Goal: Register for event/course

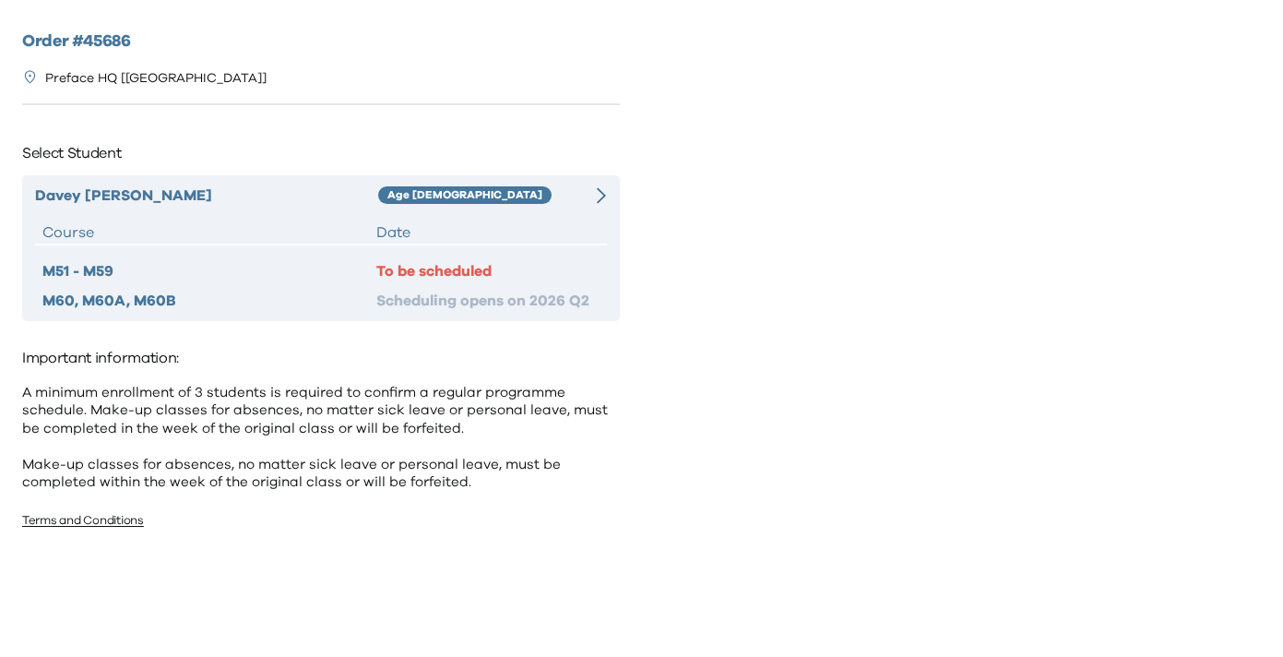
click at [530, 215] on div "Davey Chung Age 8-9 Course Date M51 - M59 To be scheduled M60, M60A, M60B Sched…" at bounding box center [321, 248] width 598 height 146
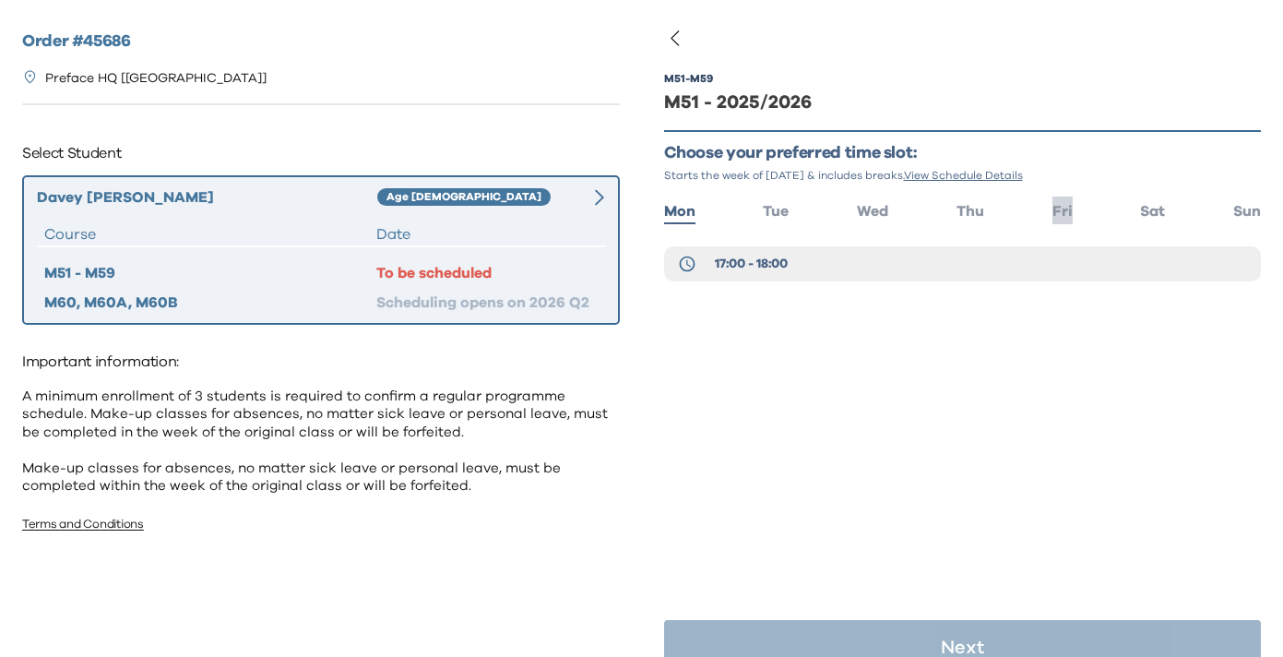
click at [1062, 214] on span "Fri" at bounding box center [1063, 211] width 20 height 15
click at [870, 271] on button "17:00 - 18:00" at bounding box center [963, 263] width 598 height 35
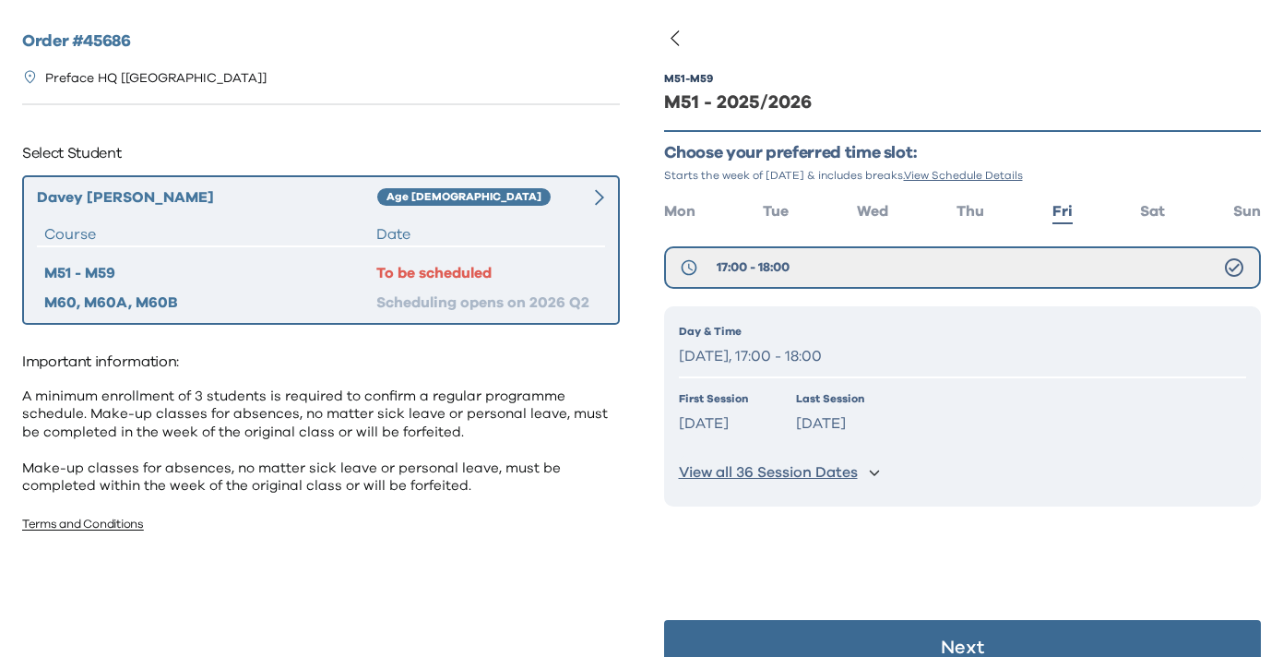
scroll to position [37, 0]
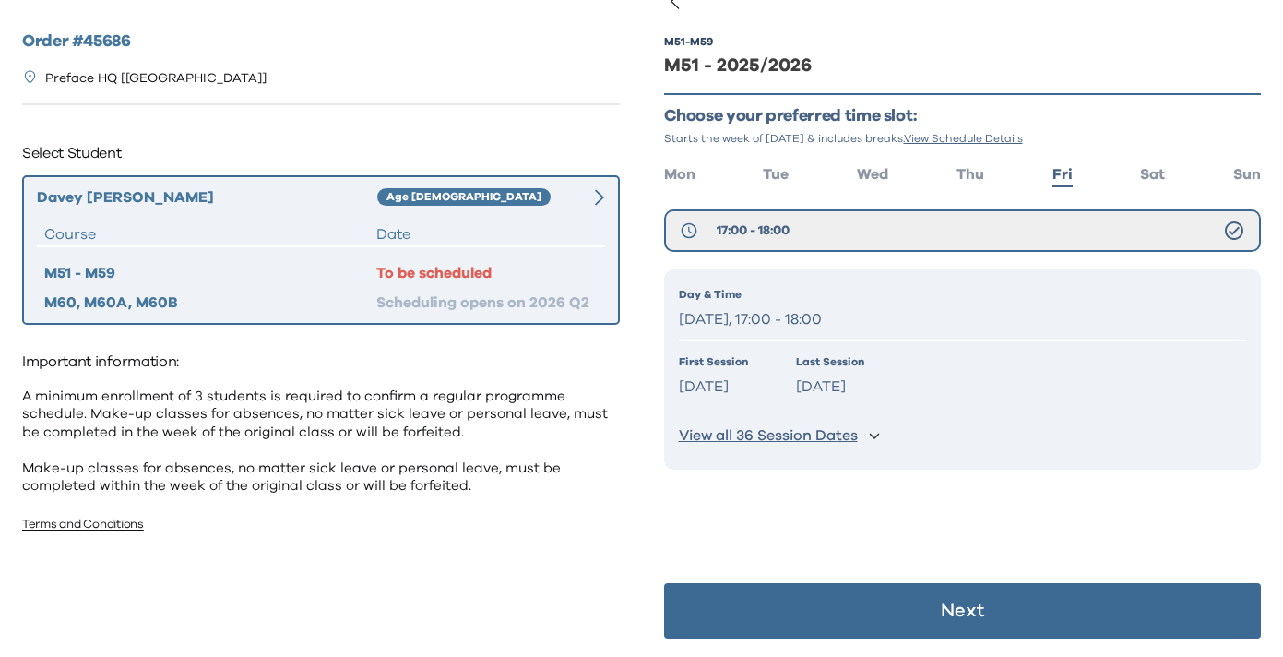
click at [862, 602] on button "Next" at bounding box center [963, 610] width 598 height 55
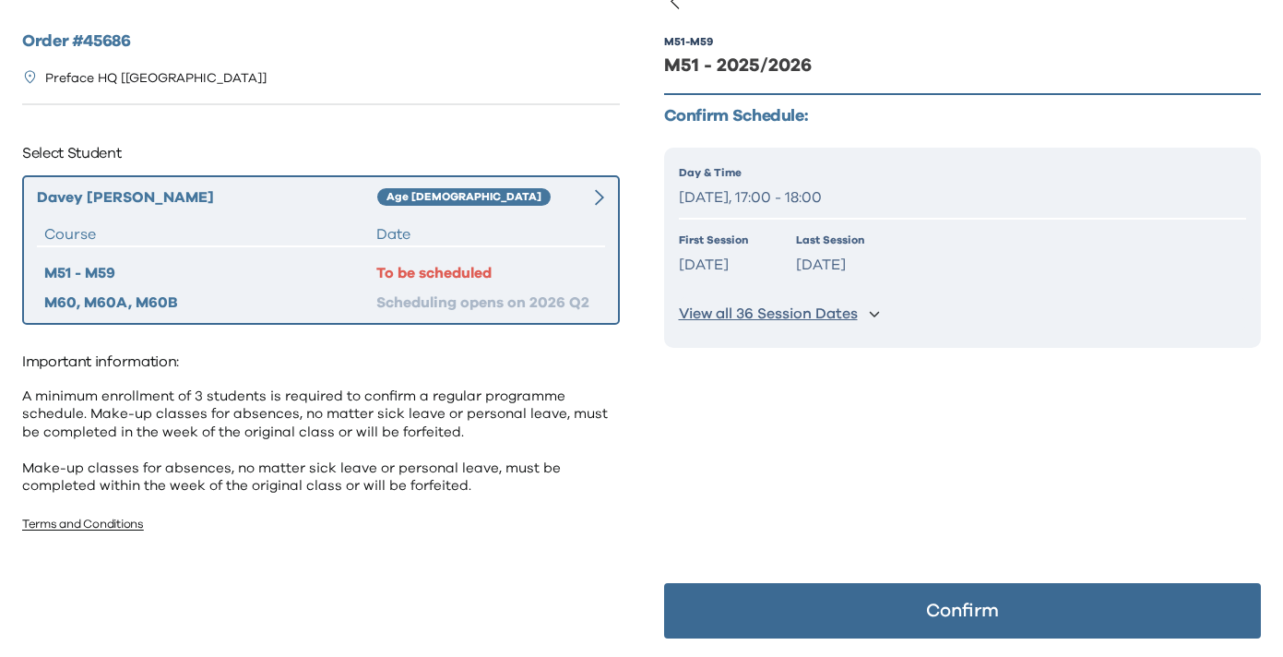
click at [857, 315] on p "View all 36 Session Dates" at bounding box center [768, 313] width 179 height 19
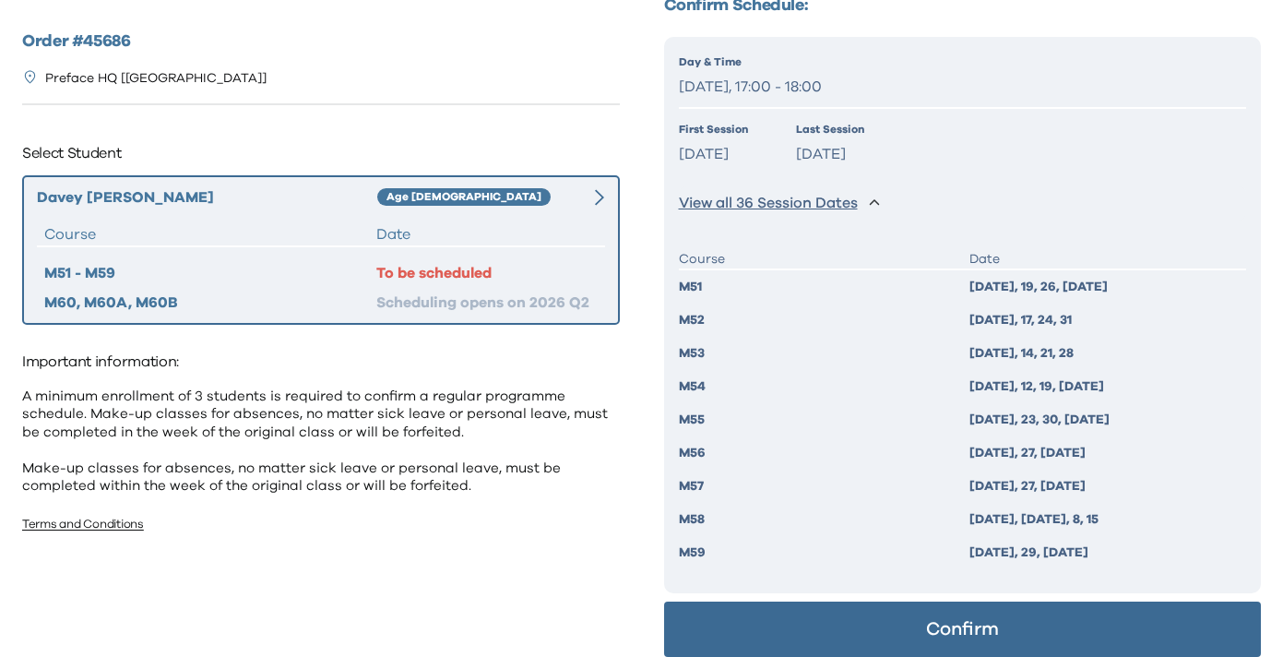
scroll to position [166, 0]
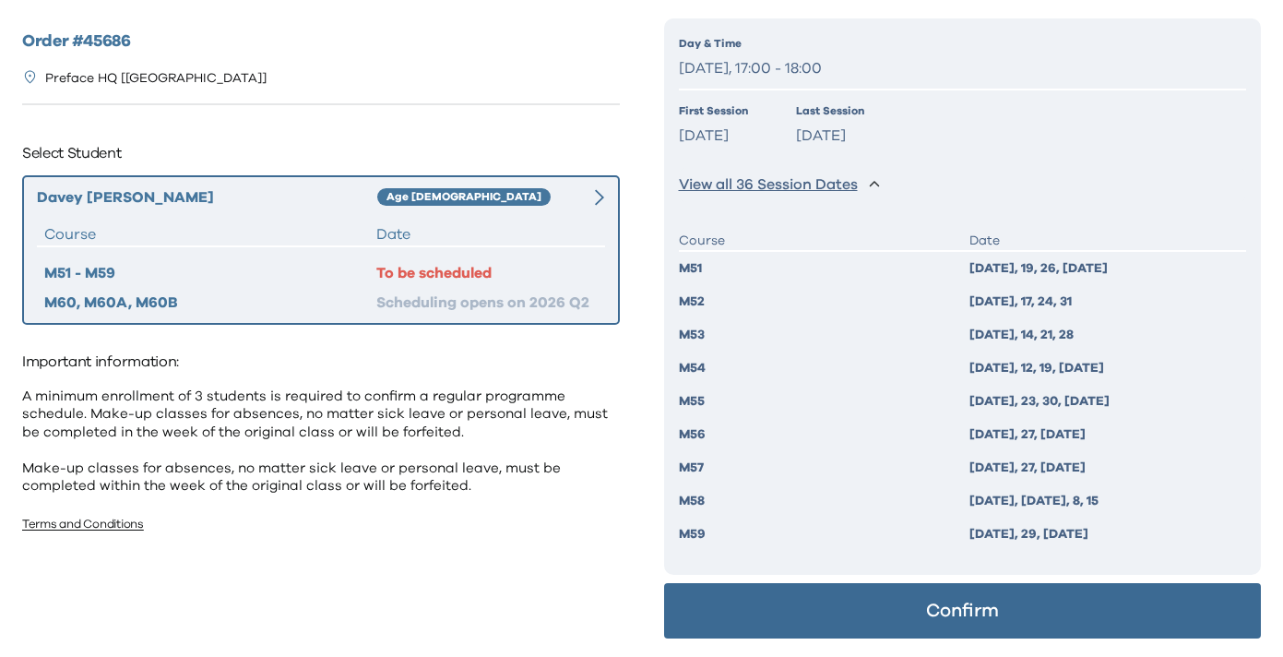
click at [863, 622] on button "Confirm" at bounding box center [963, 610] width 598 height 55
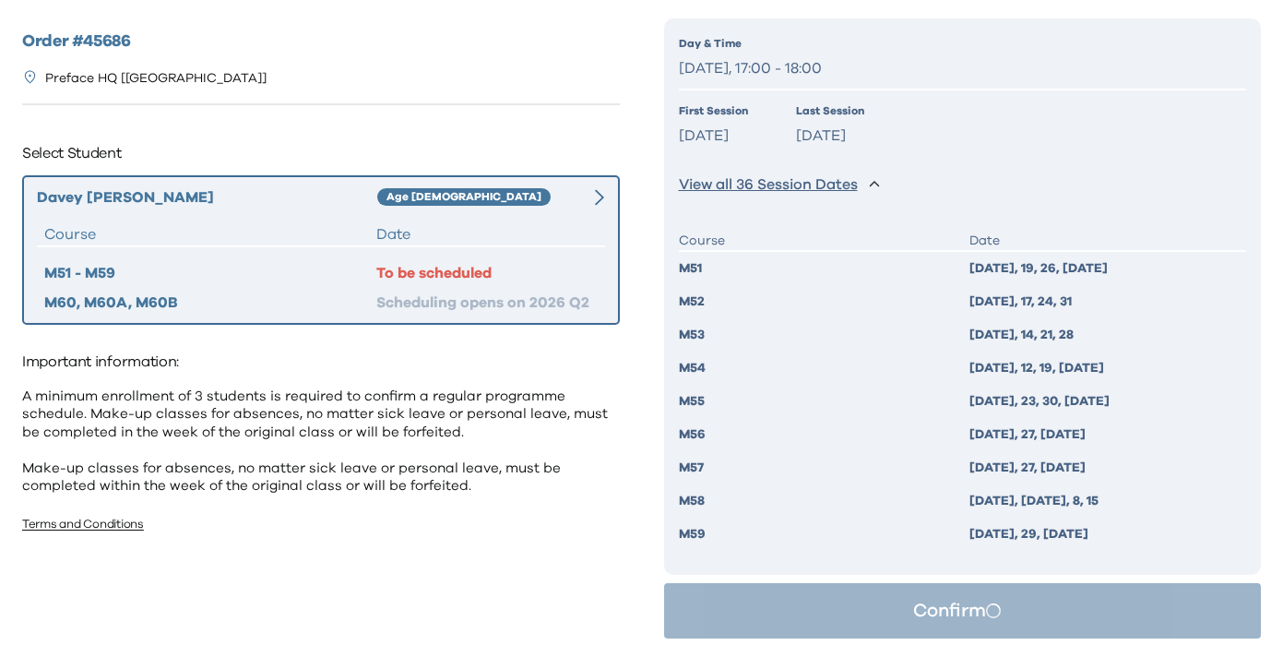
scroll to position [0, 0]
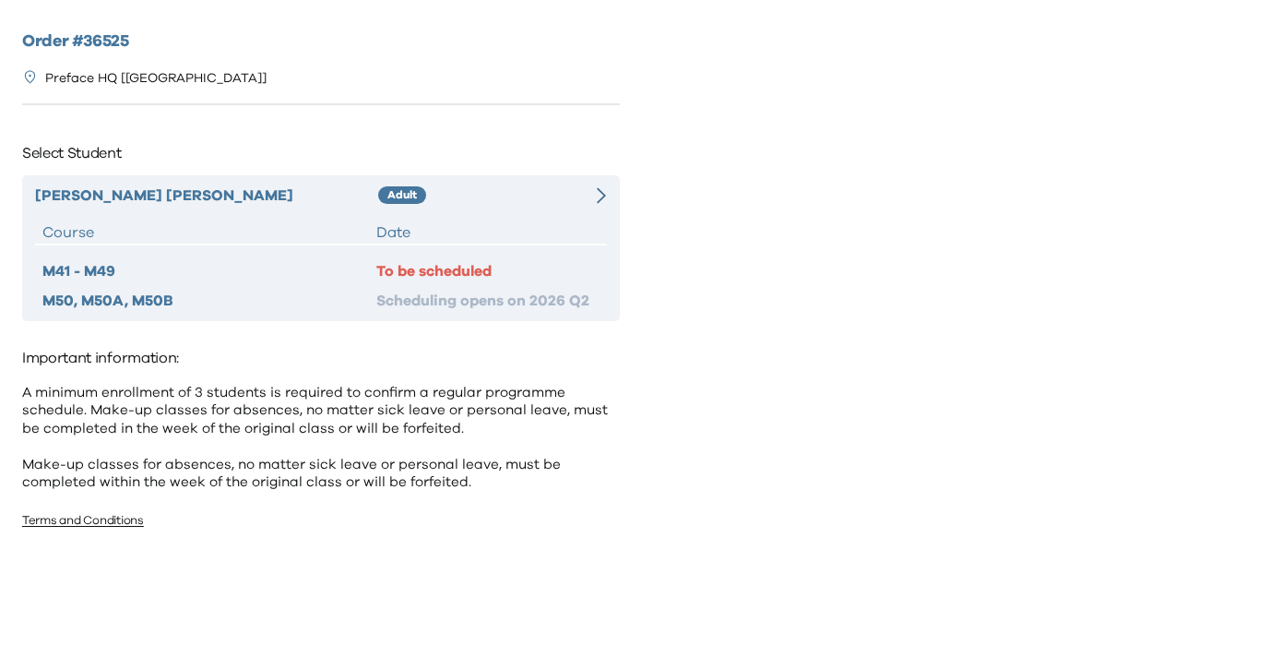
click at [576, 198] on div "Adult" at bounding box center [478, 195] width 200 height 22
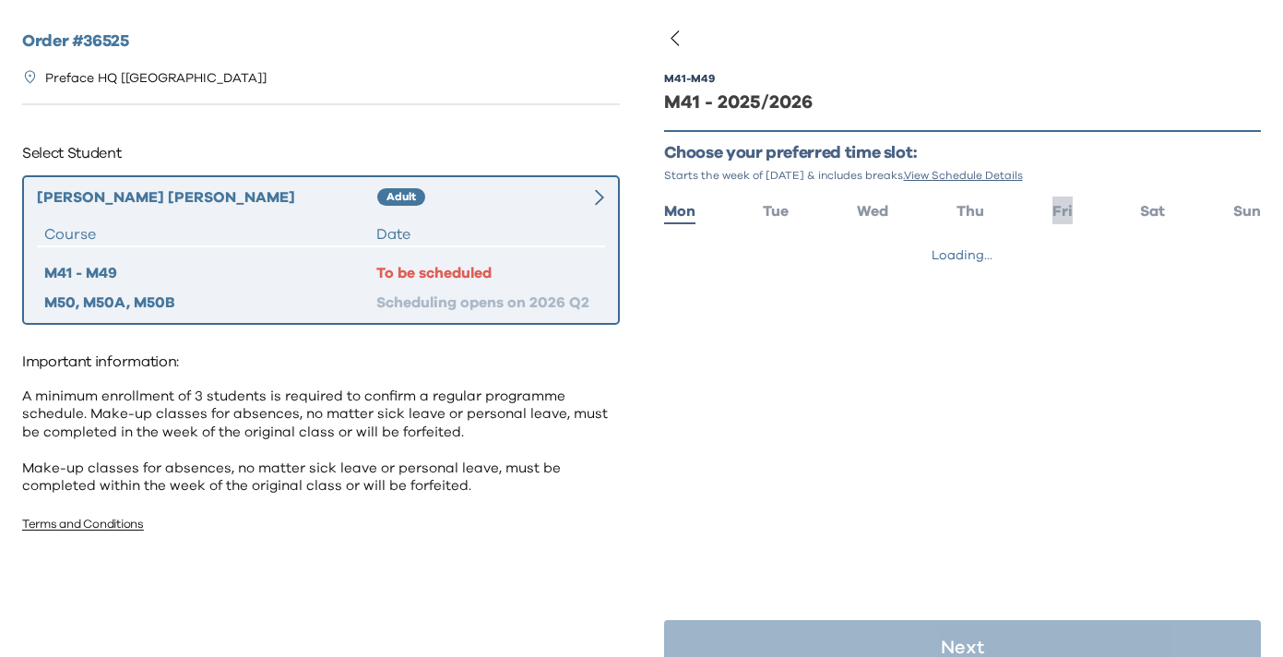
click at [1063, 221] on li "Fri" at bounding box center [1063, 209] width 20 height 27
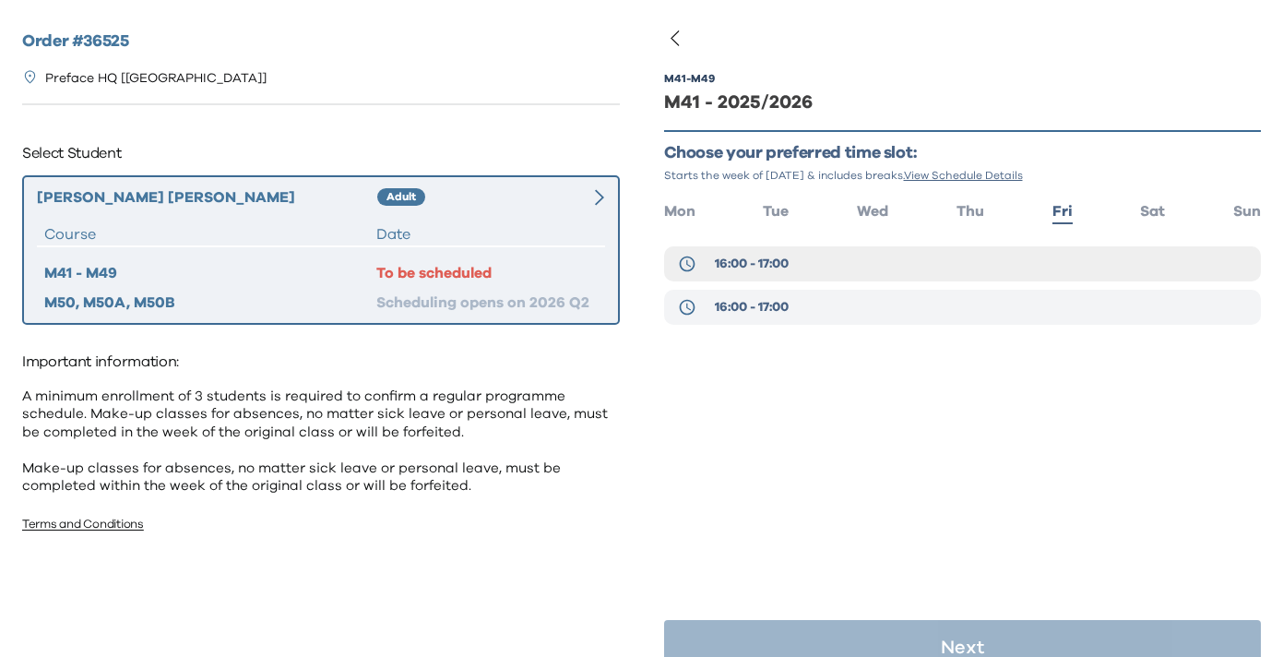
click at [910, 308] on button "16:00 - 17:00" at bounding box center [963, 307] width 598 height 35
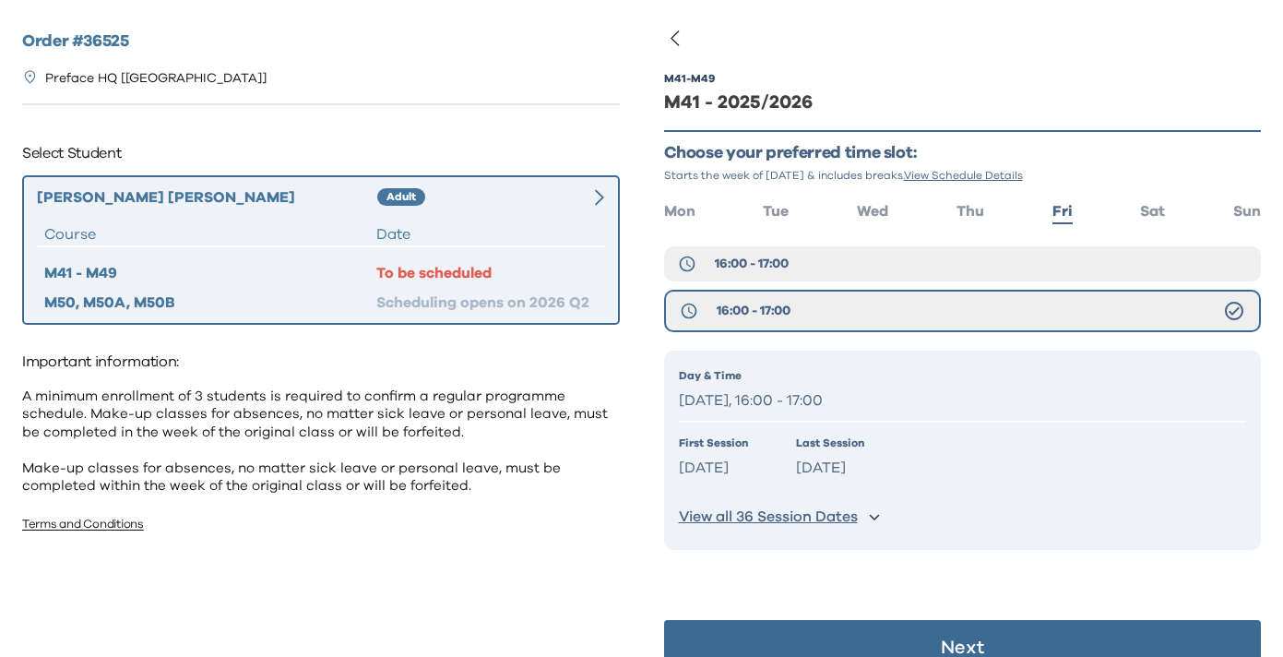
scroll to position [37, 0]
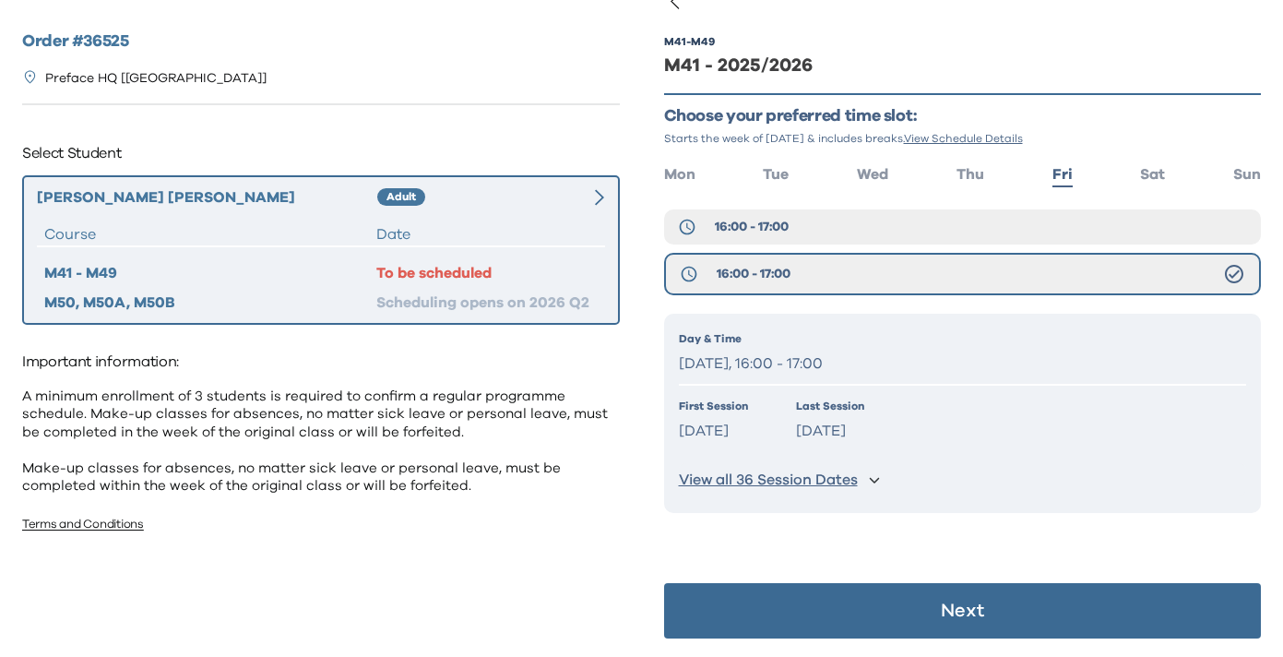
click at [920, 589] on button "Next" at bounding box center [963, 610] width 598 height 55
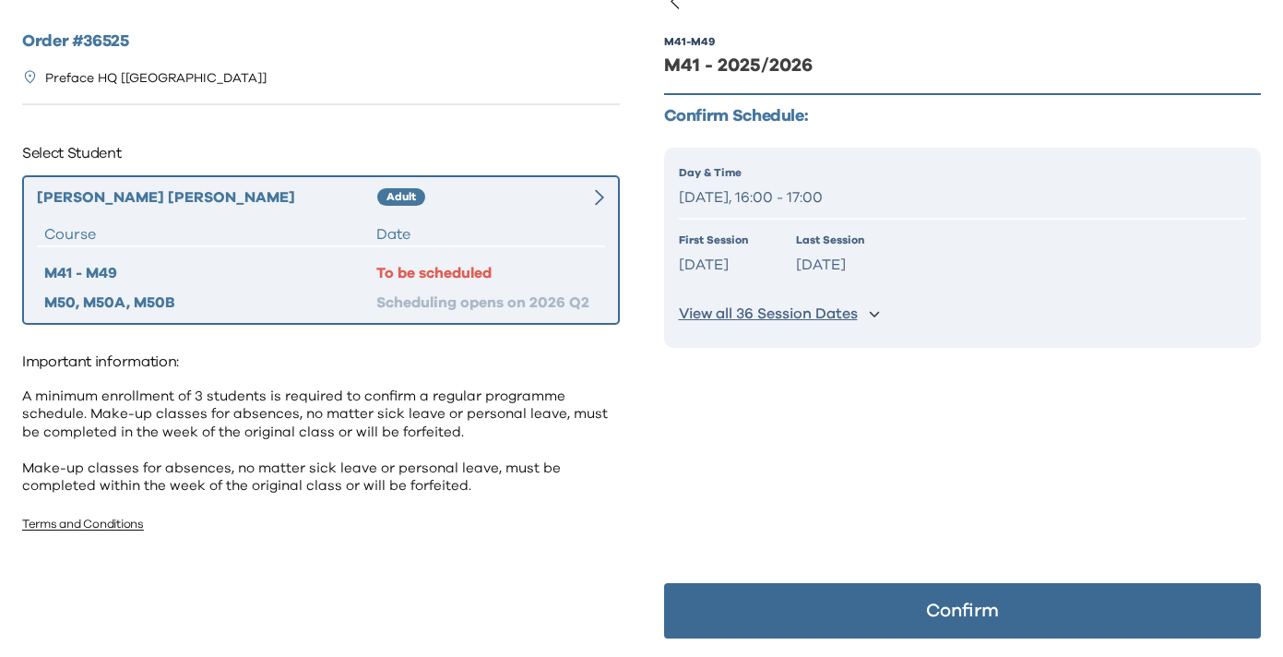
click at [920, 589] on button "Confirm" at bounding box center [963, 610] width 598 height 55
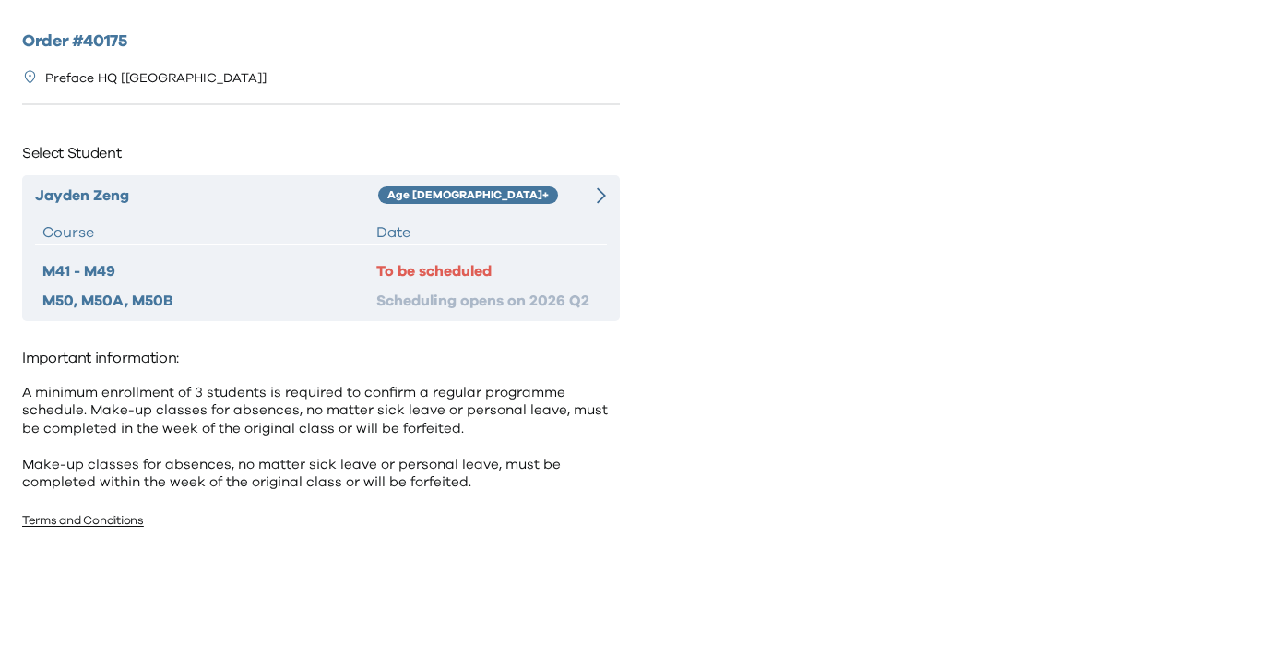
click at [589, 188] on div at bounding box center [592, 195] width 29 height 22
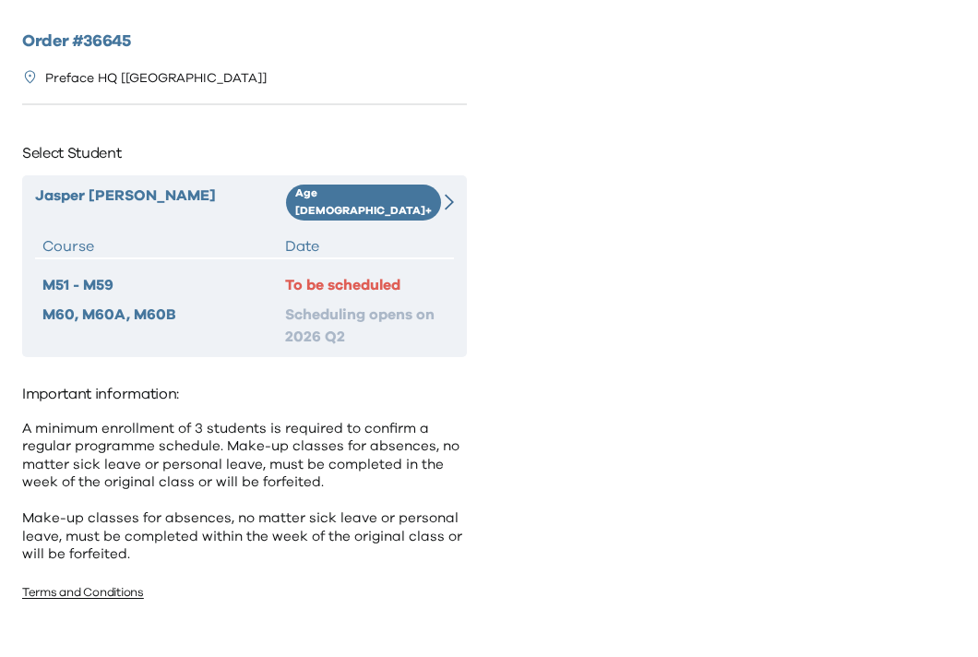
click at [451, 196] on icon at bounding box center [449, 202] width 9 height 16
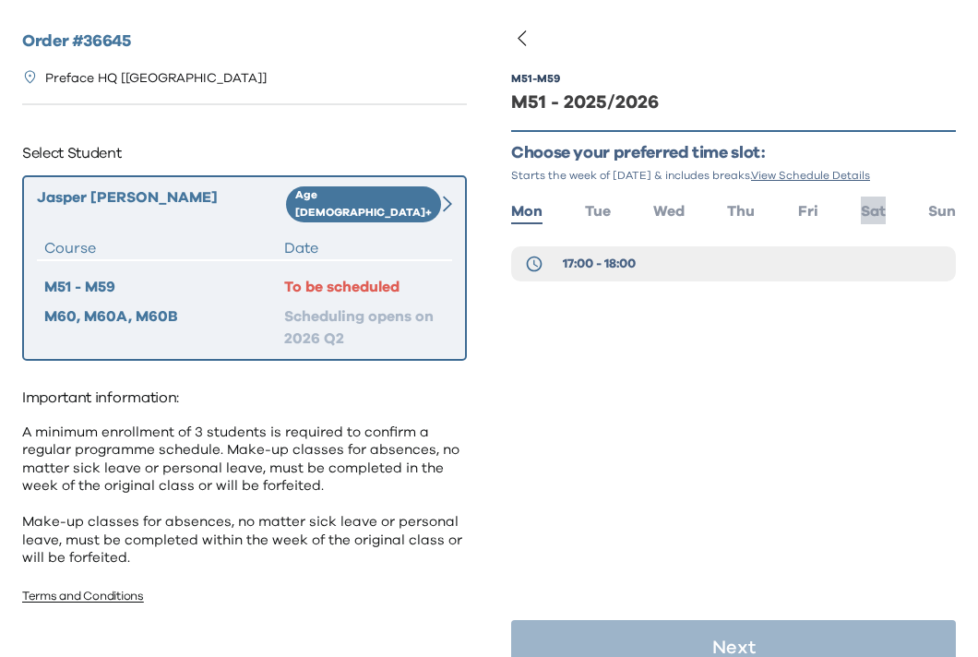
click at [878, 207] on span "Sat" at bounding box center [873, 211] width 25 height 15
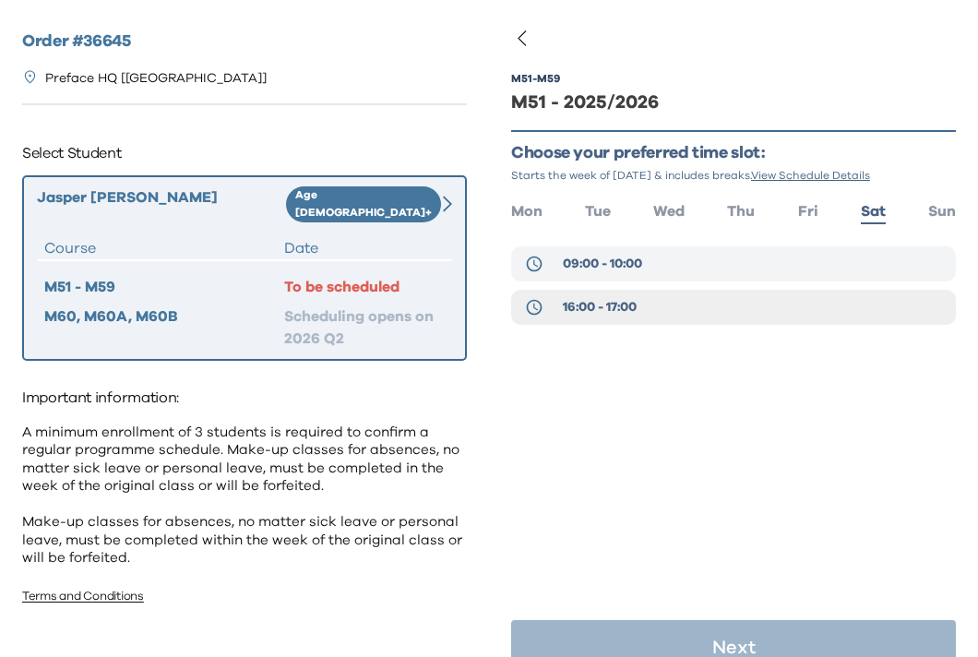
click at [702, 251] on button "09:00 - 10:00" at bounding box center [733, 263] width 445 height 35
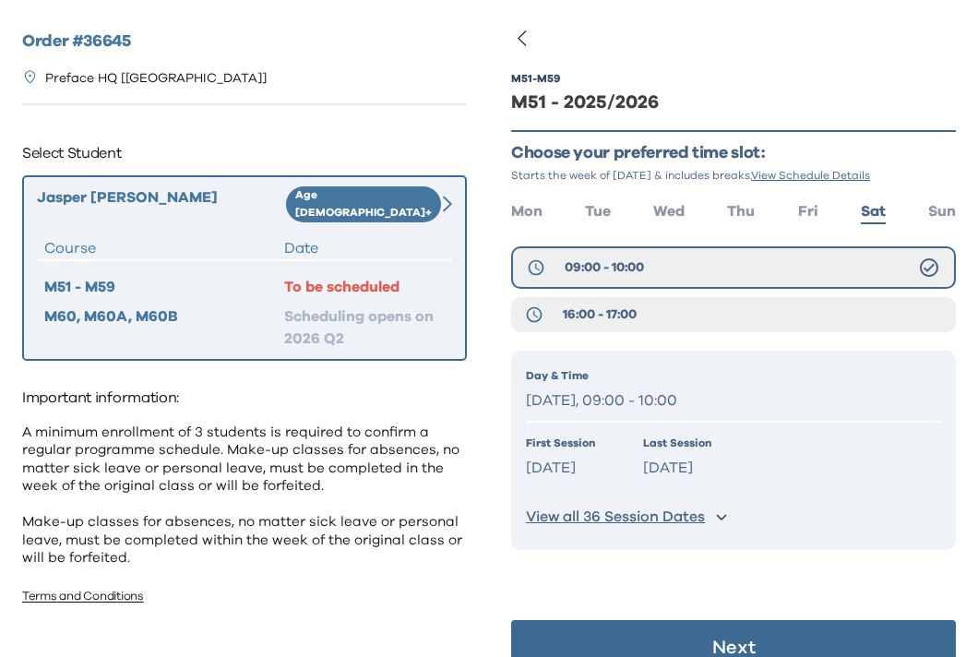
scroll to position [37, 0]
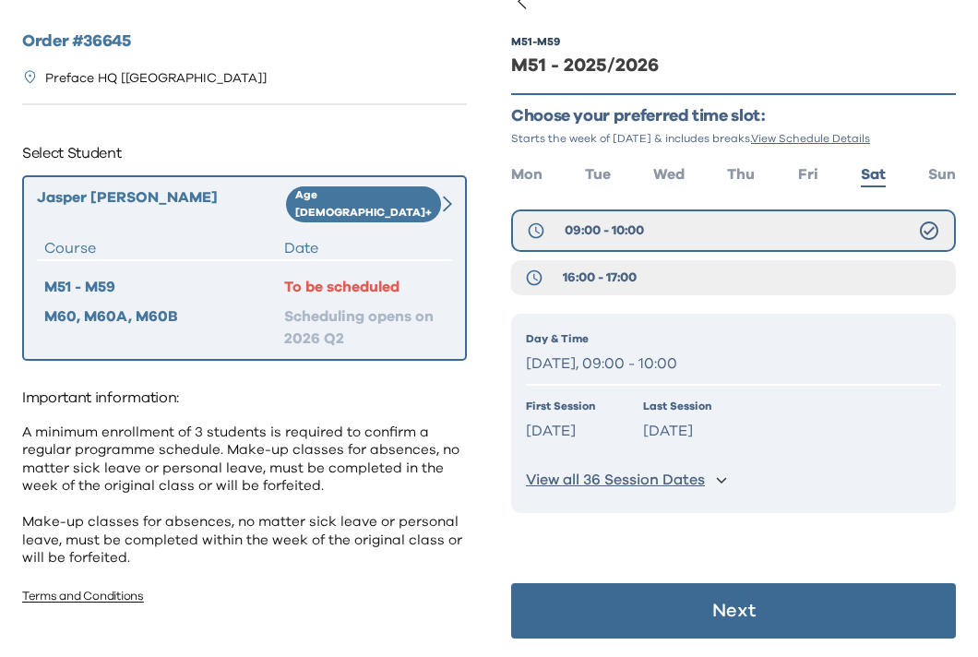
click at [692, 481] on p "View all 36 Session Dates" at bounding box center [615, 479] width 179 height 19
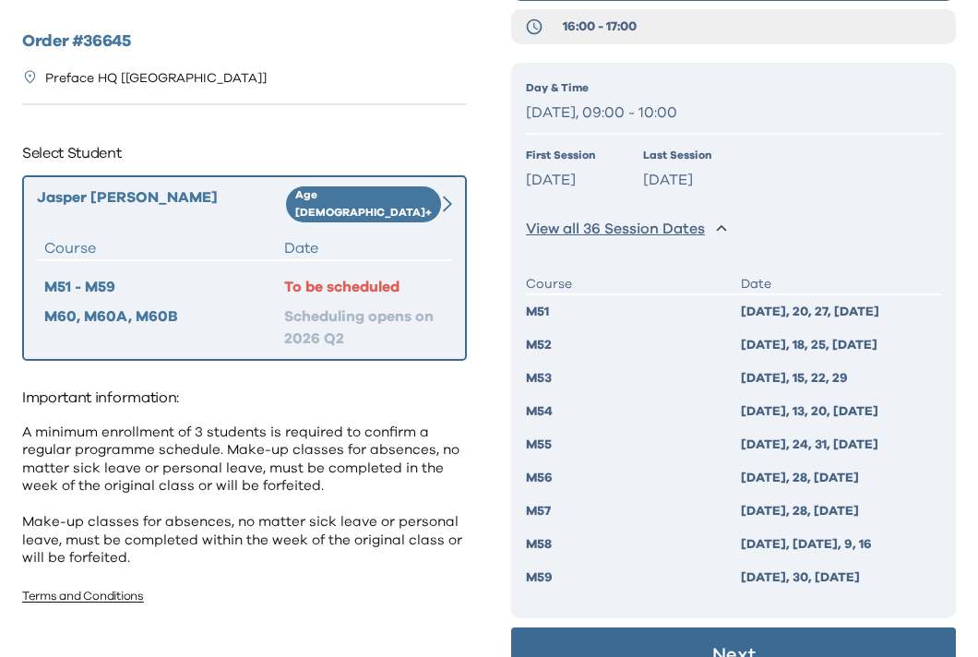
scroll to position [332, 0]
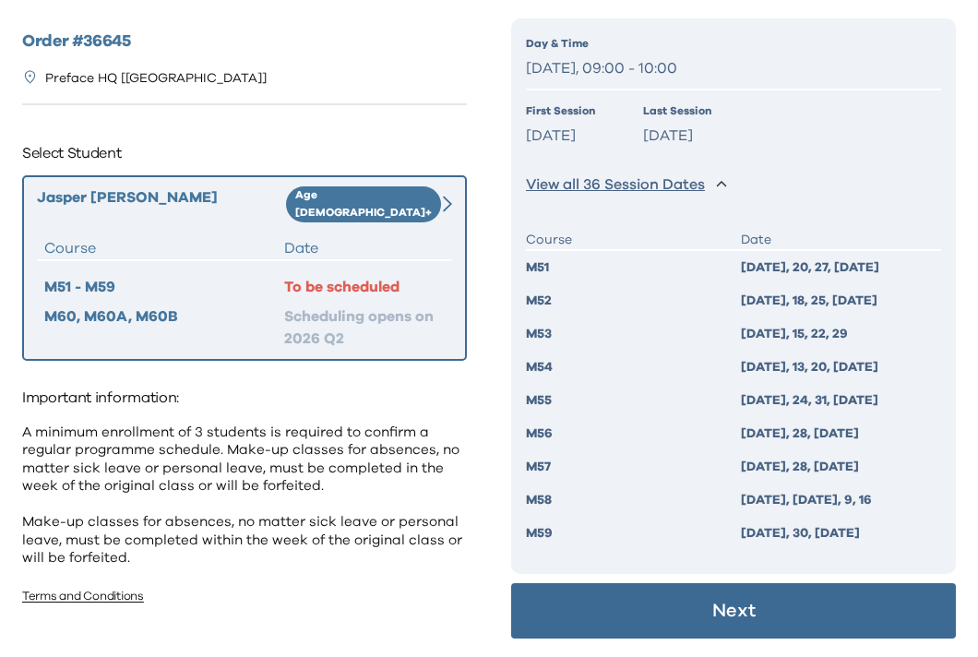
click at [710, 594] on button "Next" at bounding box center [733, 610] width 445 height 55
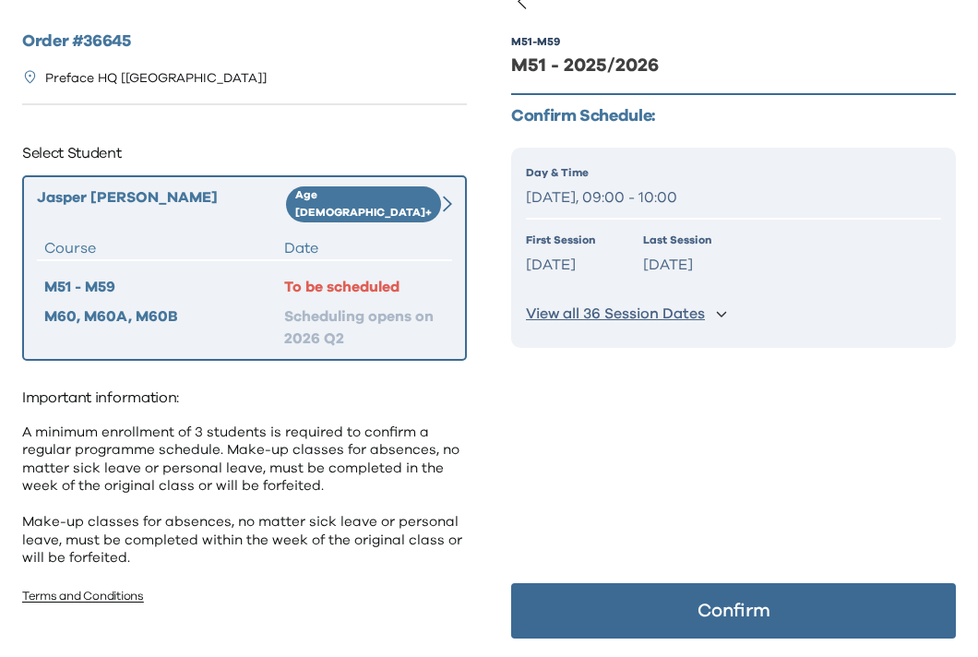
click at [710, 594] on button "Confirm" at bounding box center [733, 610] width 445 height 55
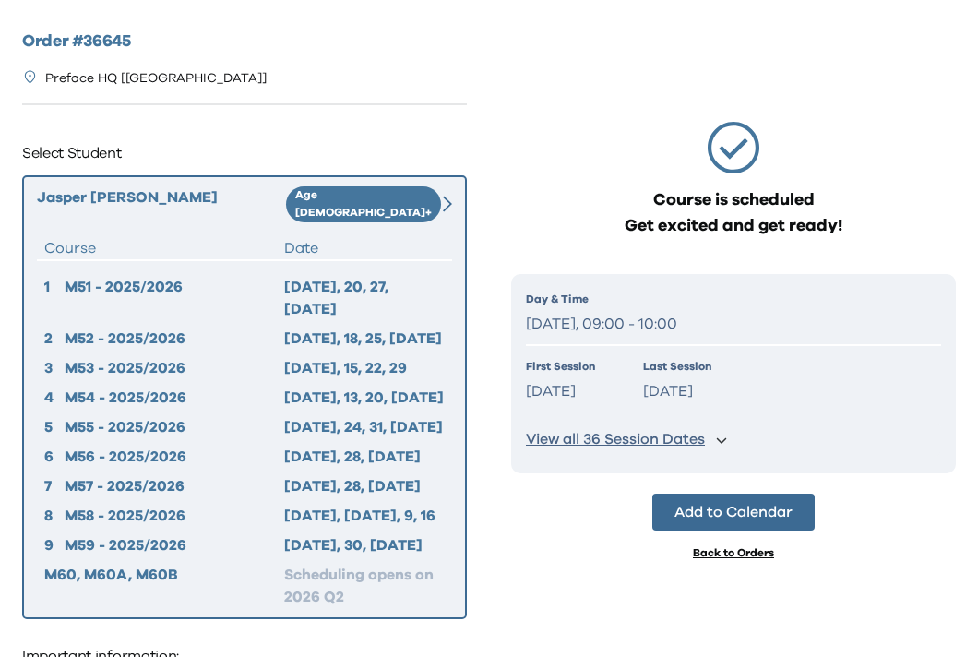
scroll to position [0, 0]
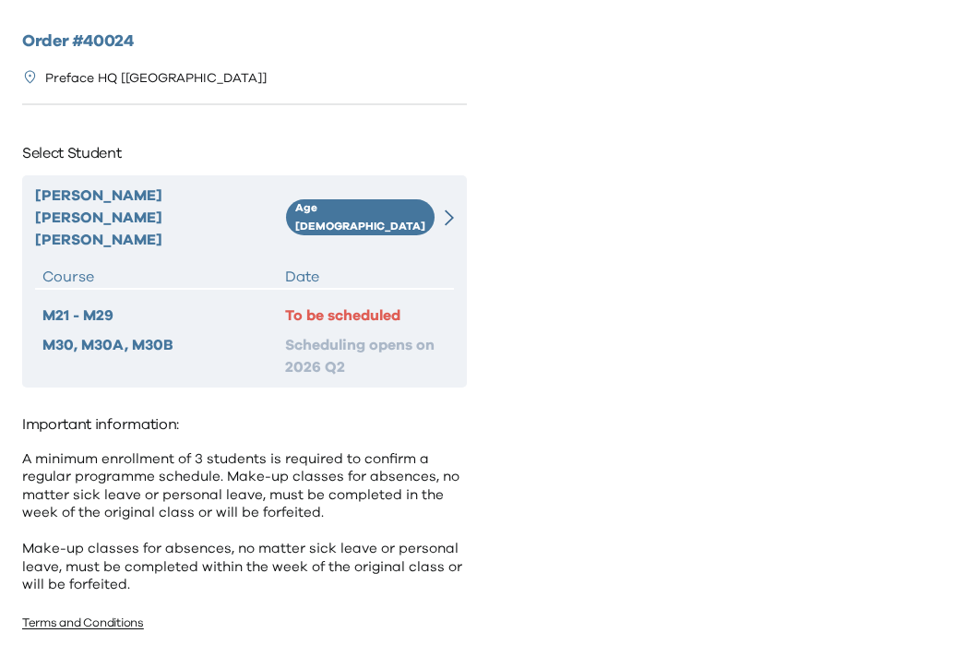
click at [444, 194] on div at bounding box center [443, 217] width 21 height 66
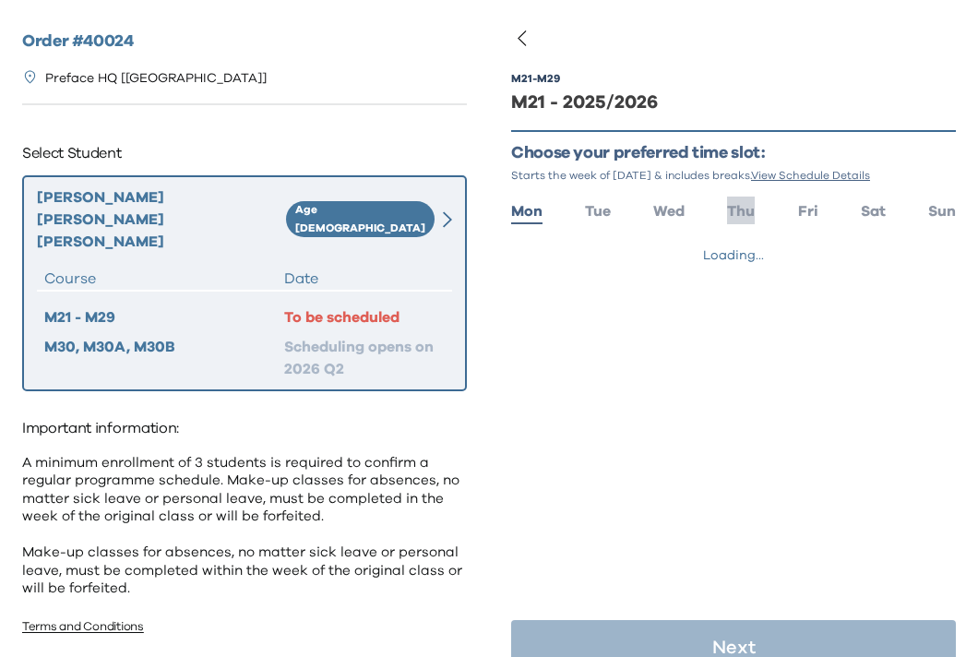
click at [744, 214] on span "Thu" at bounding box center [741, 211] width 28 height 15
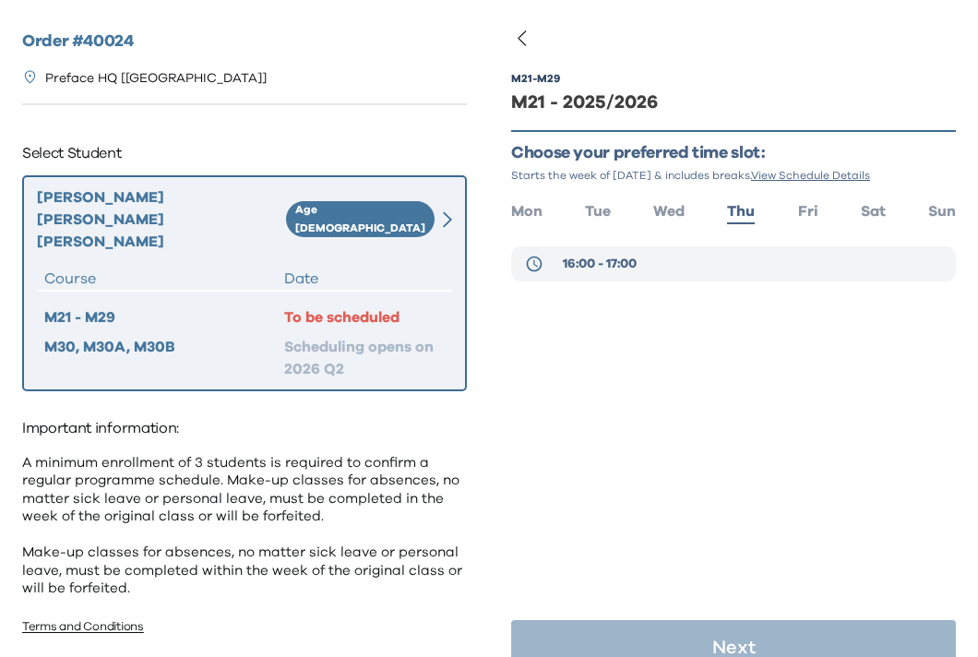
click at [691, 264] on button "16:00 - 17:00" at bounding box center [733, 263] width 445 height 35
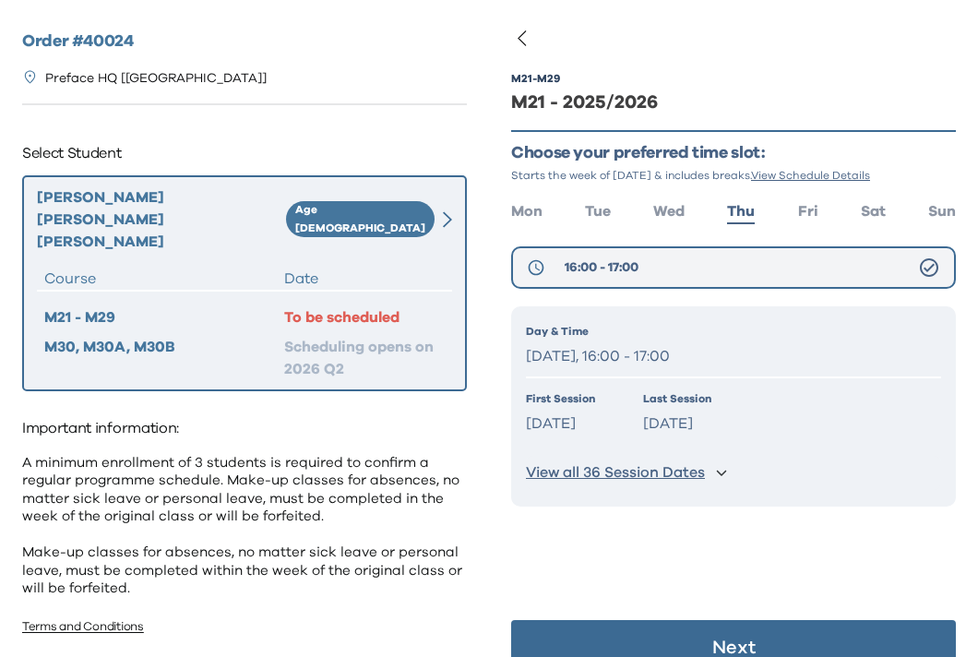
scroll to position [37, 0]
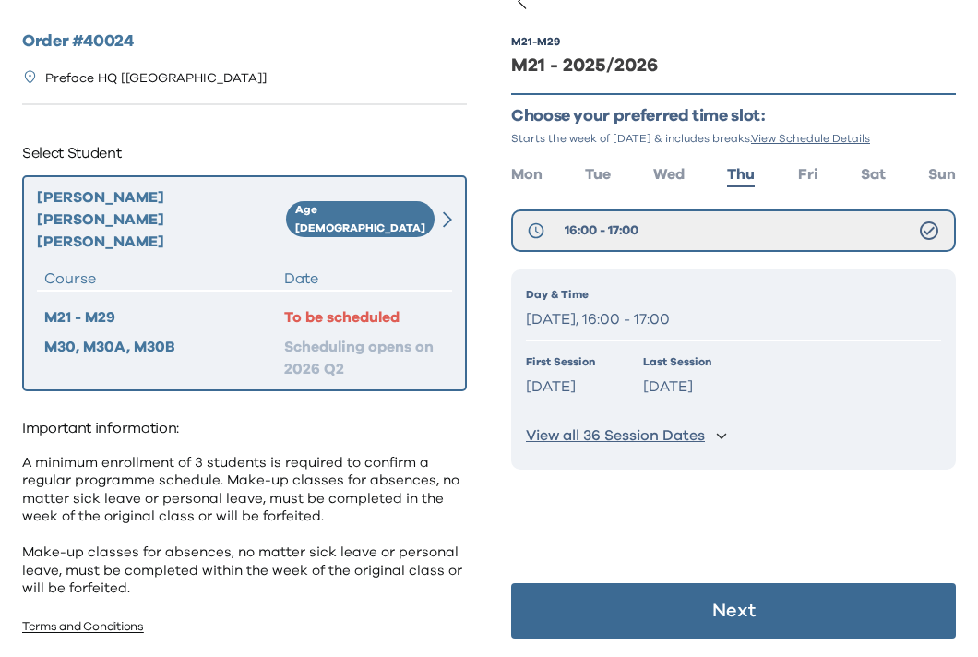
click at [695, 440] on p "View all 36 Session Dates" at bounding box center [615, 435] width 179 height 19
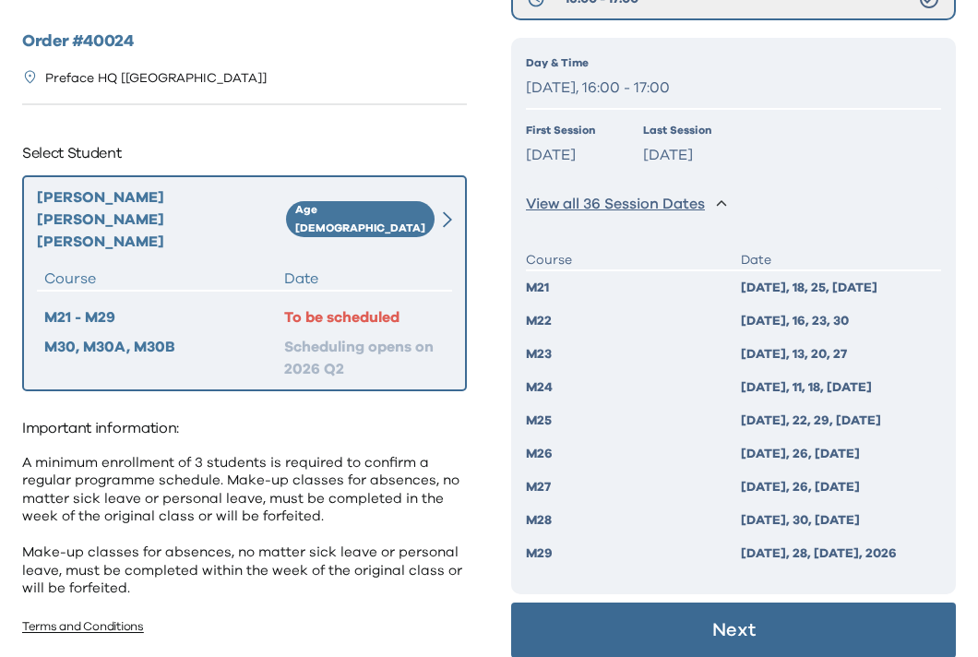
scroll to position [288, 0]
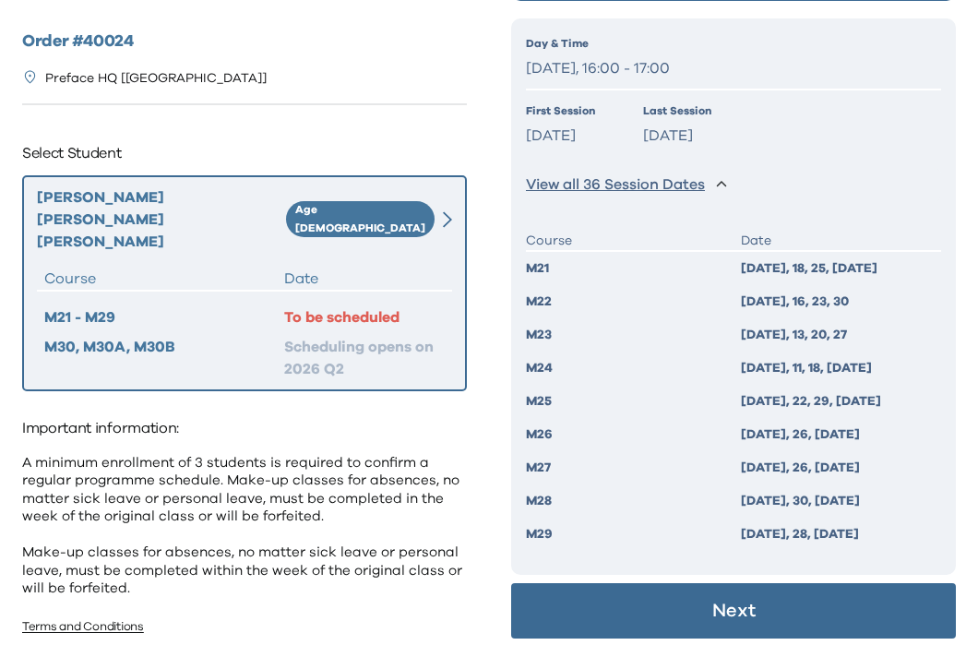
click at [565, 611] on button "Next" at bounding box center [733, 610] width 445 height 55
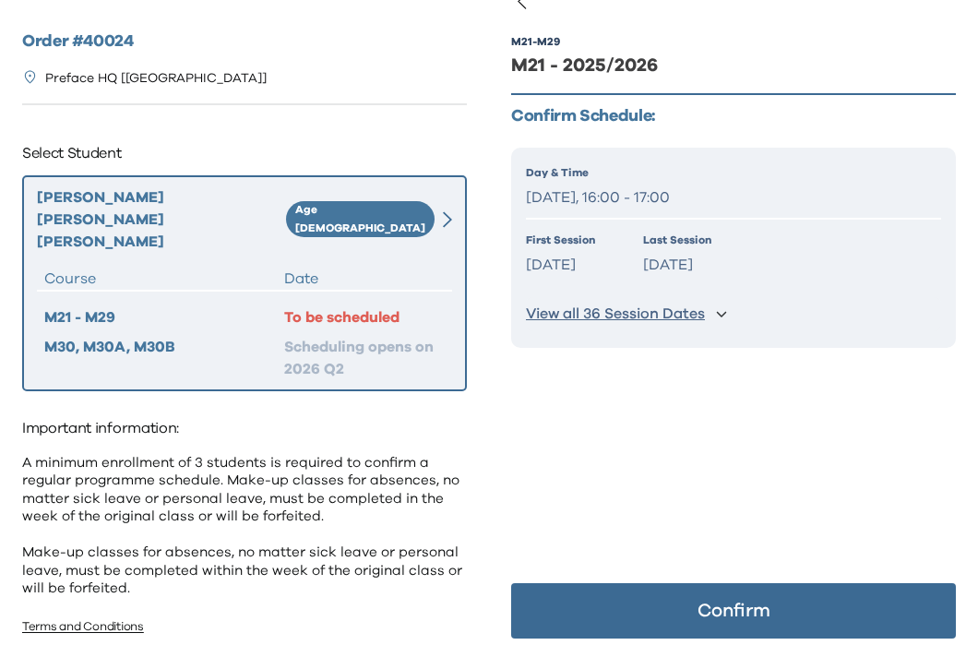
scroll to position [37, 0]
click at [565, 611] on button "Confirm" at bounding box center [733, 610] width 445 height 55
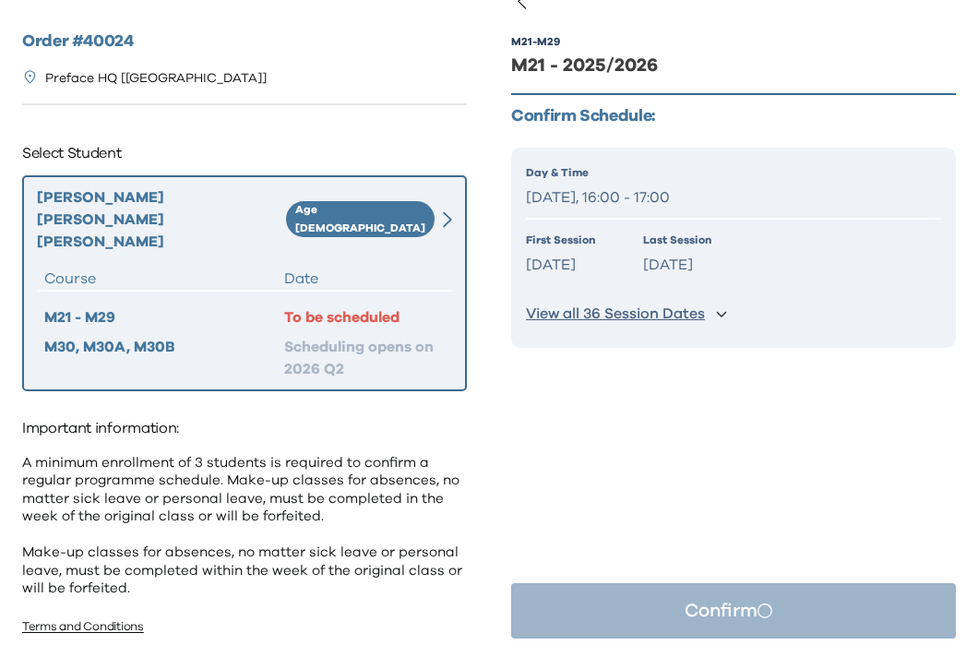
click at [715, 315] on button "View all 36 Session Dates" at bounding box center [733, 314] width 415 height 34
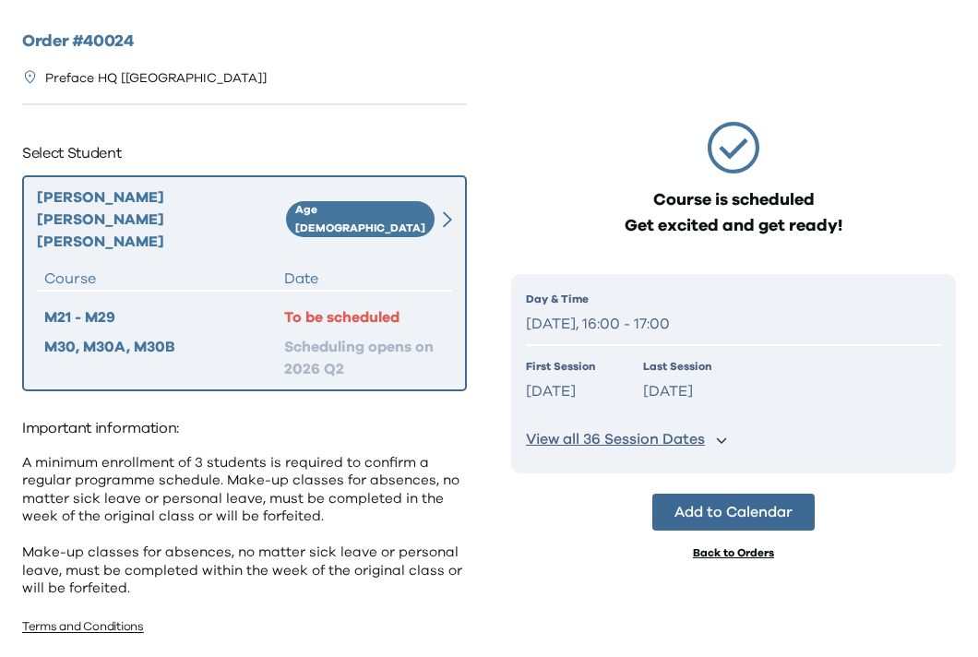
scroll to position [0, 0]
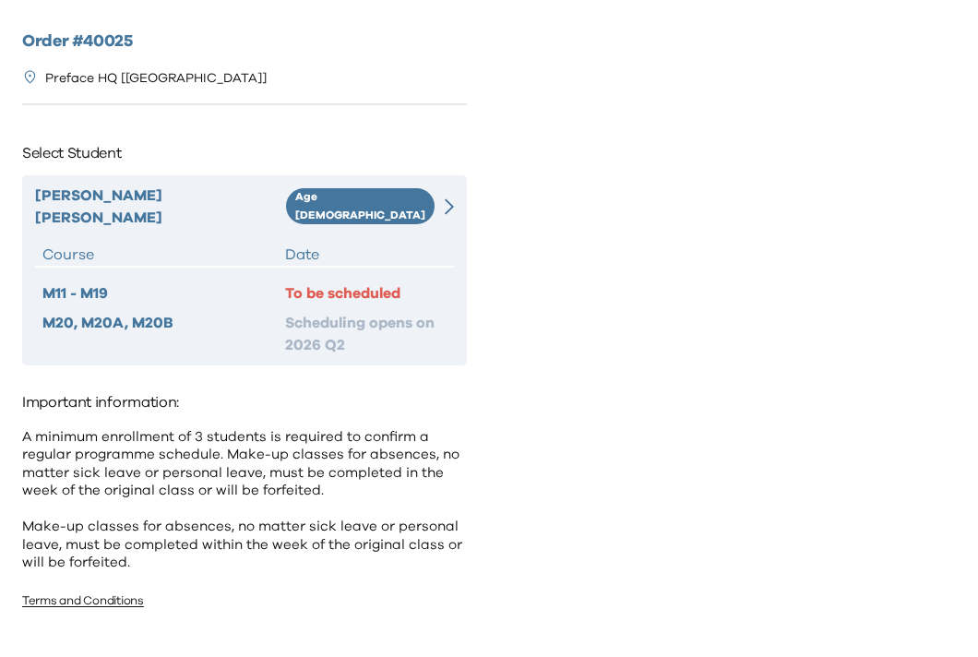
click at [399, 244] on div "Date" at bounding box center [365, 255] width 161 height 22
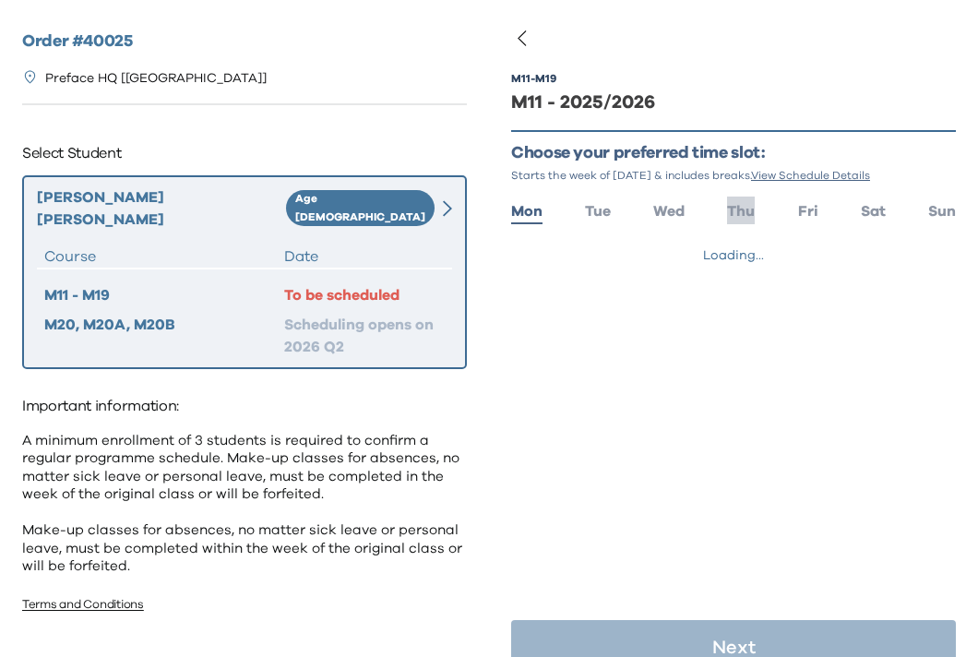
click at [747, 214] on span "Thu" at bounding box center [741, 211] width 28 height 15
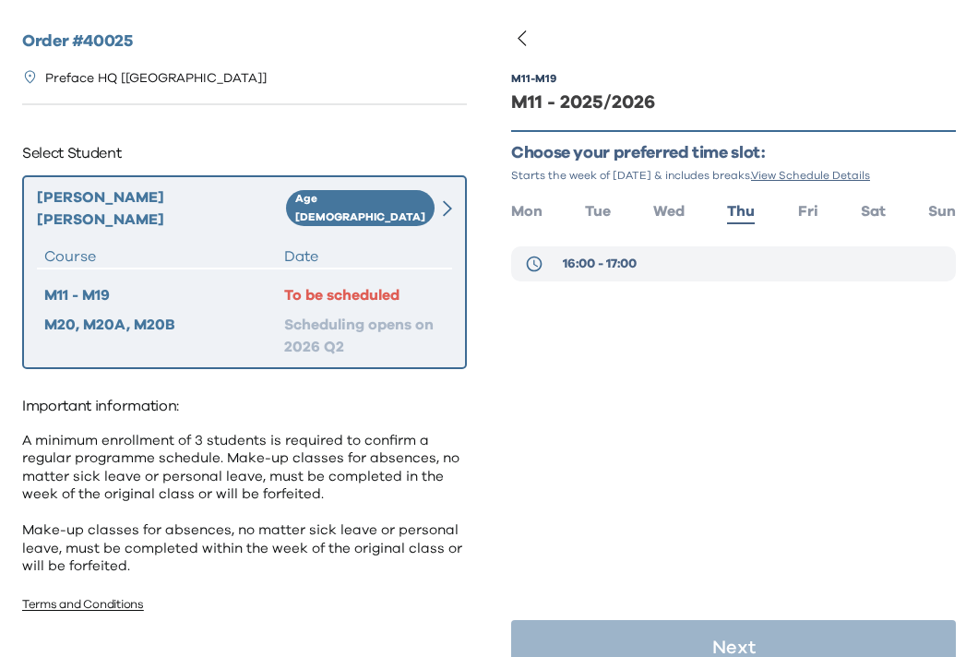
click at [725, 271] on button "16:00 - 17:00" at bounding box center [733, 263] width 445 height 35
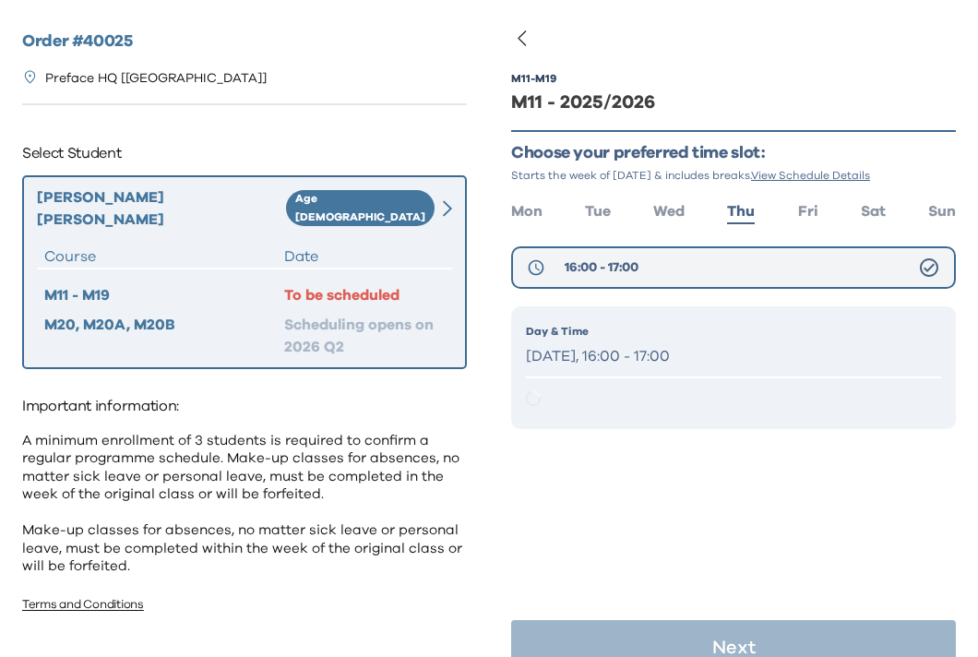
scroll to position [37, 0]
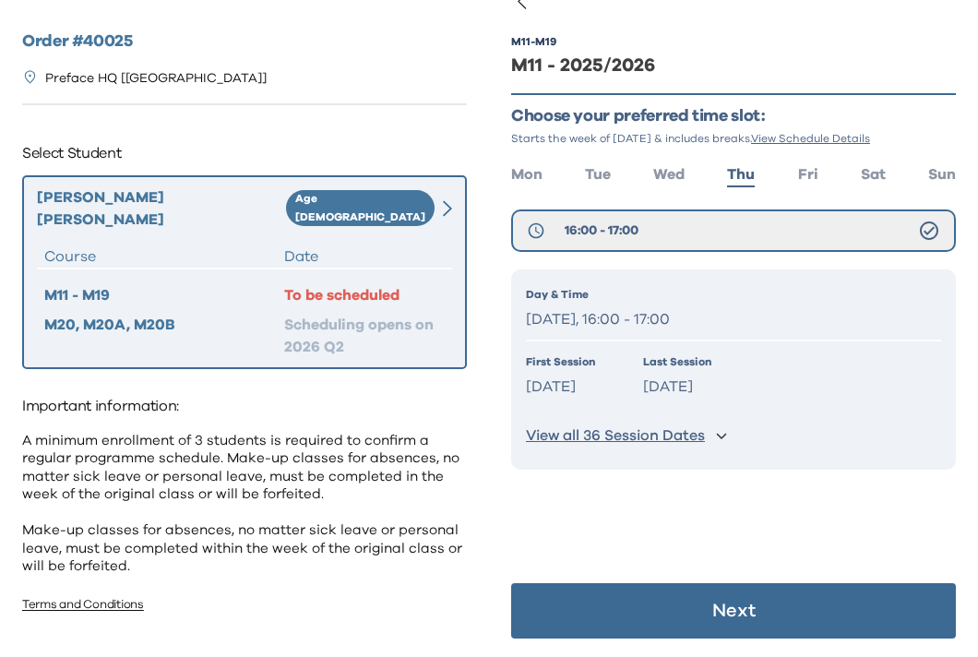
click at [697, 444] on p "View all 36 Session Dates" at bounding box center [615, 435] width 179 height 19
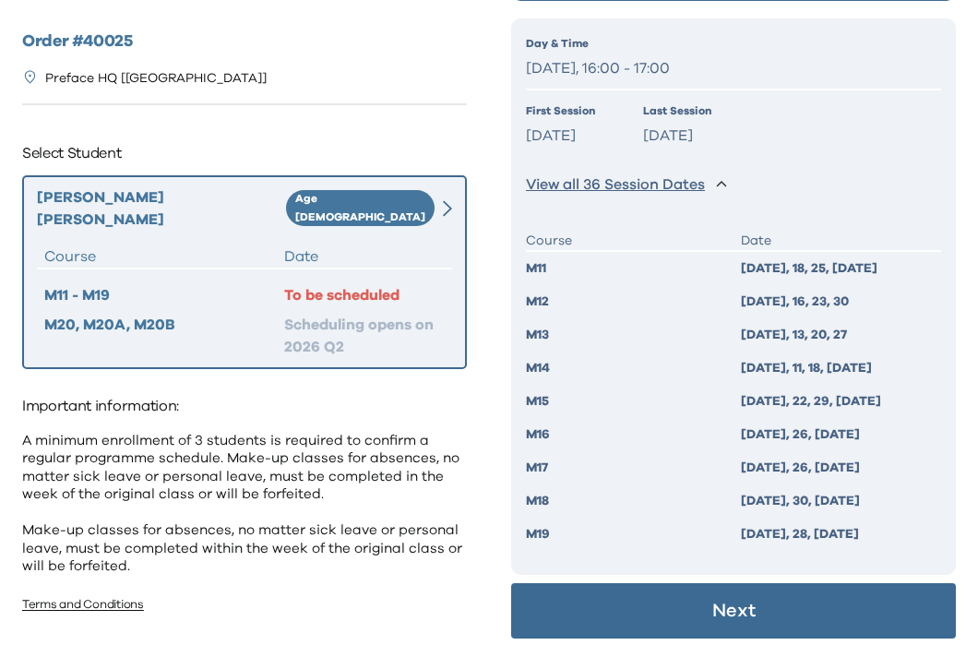
click at [702, 588] on button "Next" at bounding box center [733, 610] width 445 height 55
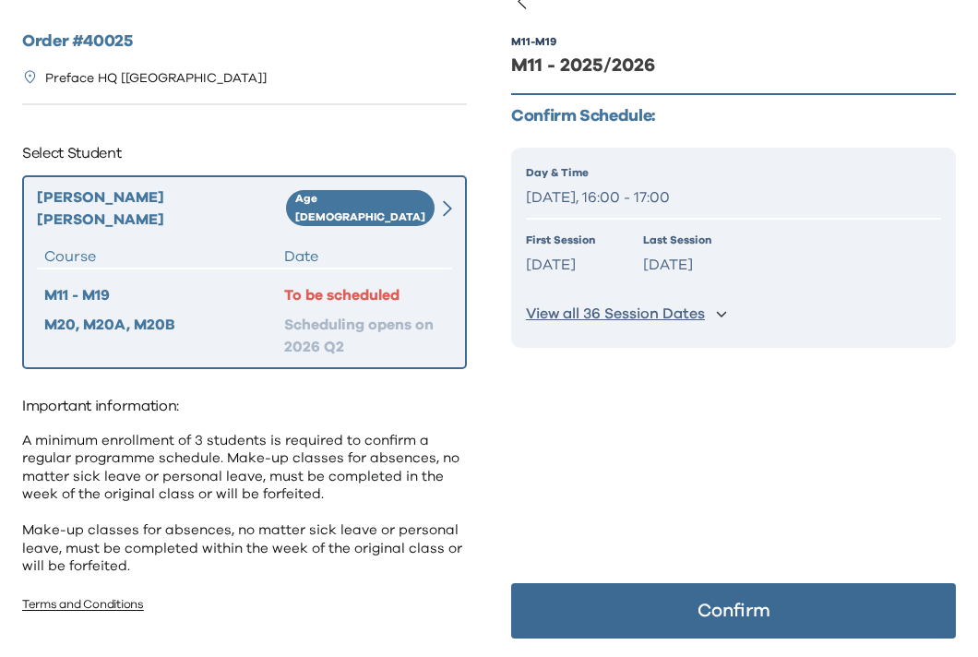
click at [707, 589] on button "Confirm" at bounding box center [733, 610] width 445 height 55
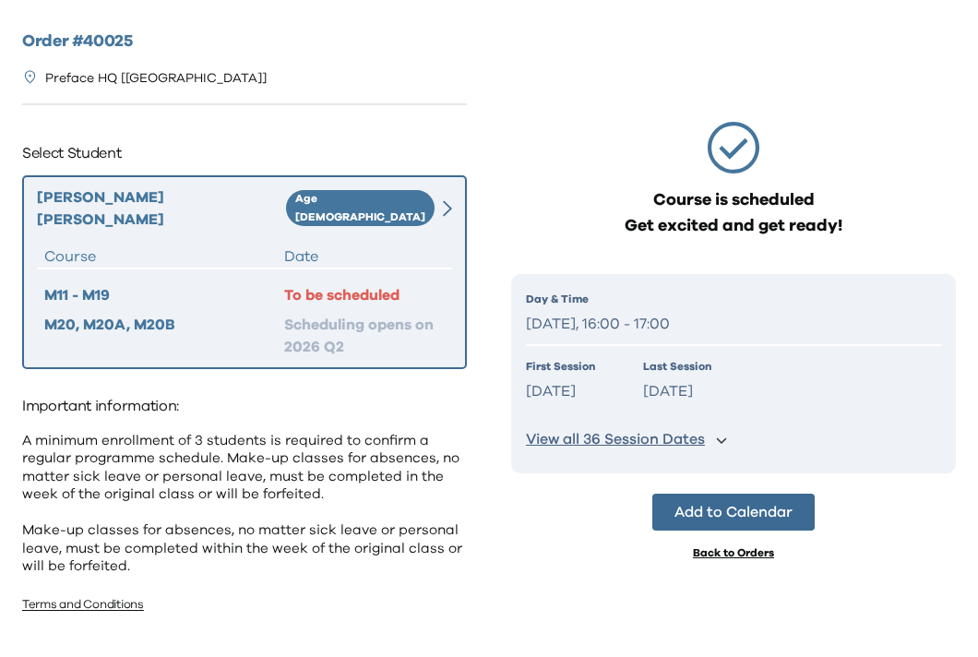
scroll to position [0, 0]
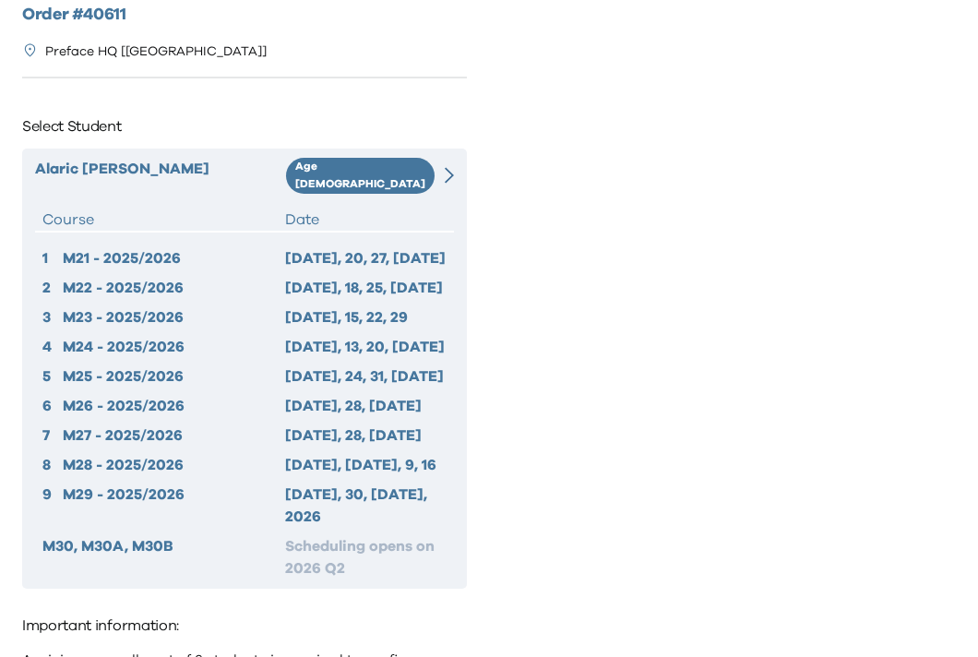
scroll to position [13, 0]
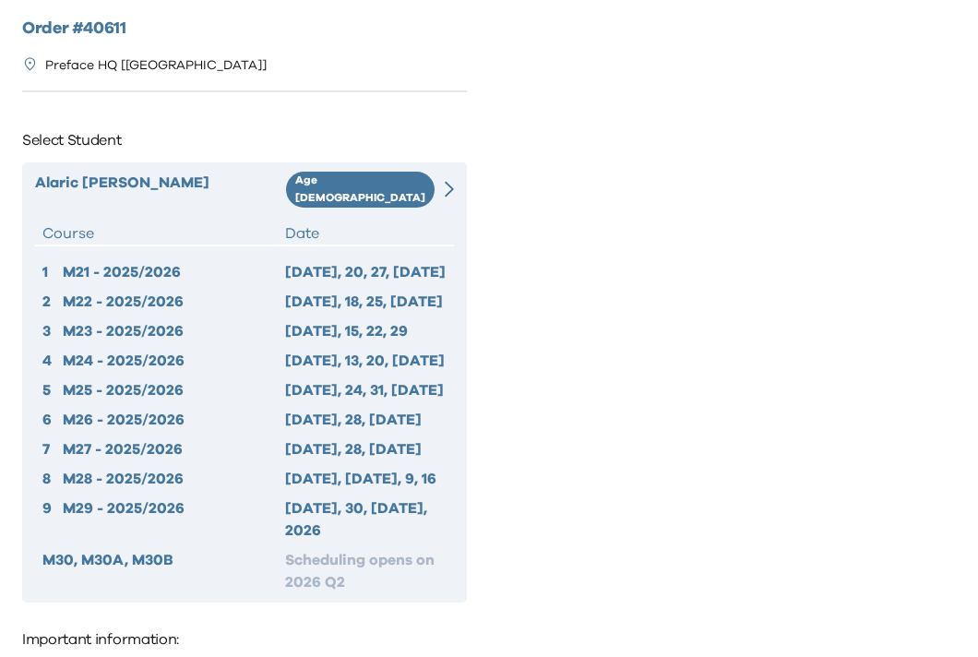
click at [424, 196] on div "Alaric Chan Age 8-9 Course Date 1 M21 - 2025/2026 2025 Sep 13, 20, 27, Oct 4 2 …" at bounding box center [244, 382] width 445 height 440
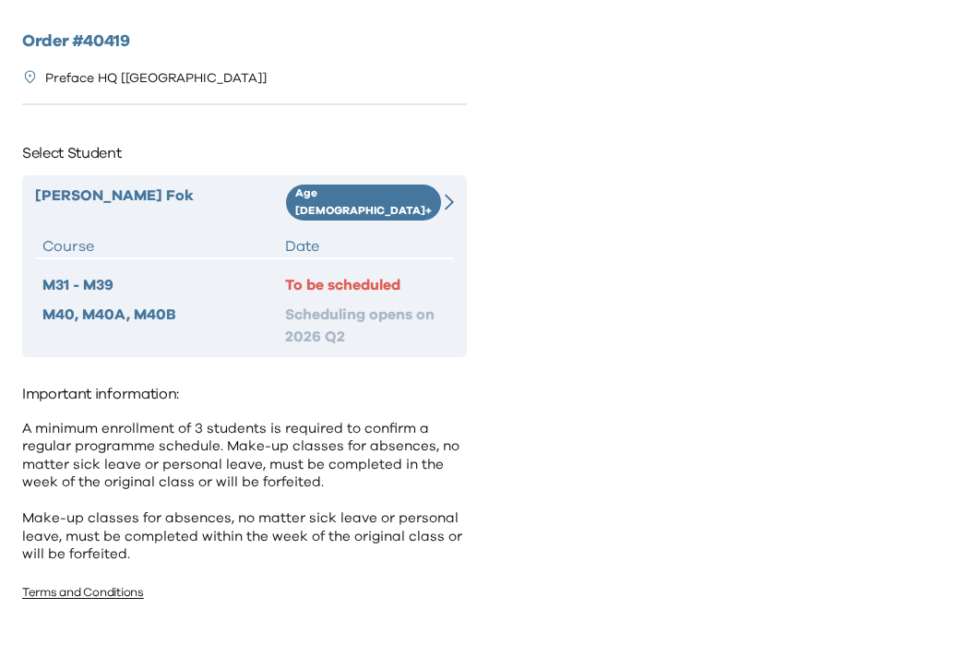
click at [436, 190] on div at bounding box center [443, 202] width 21 height 36
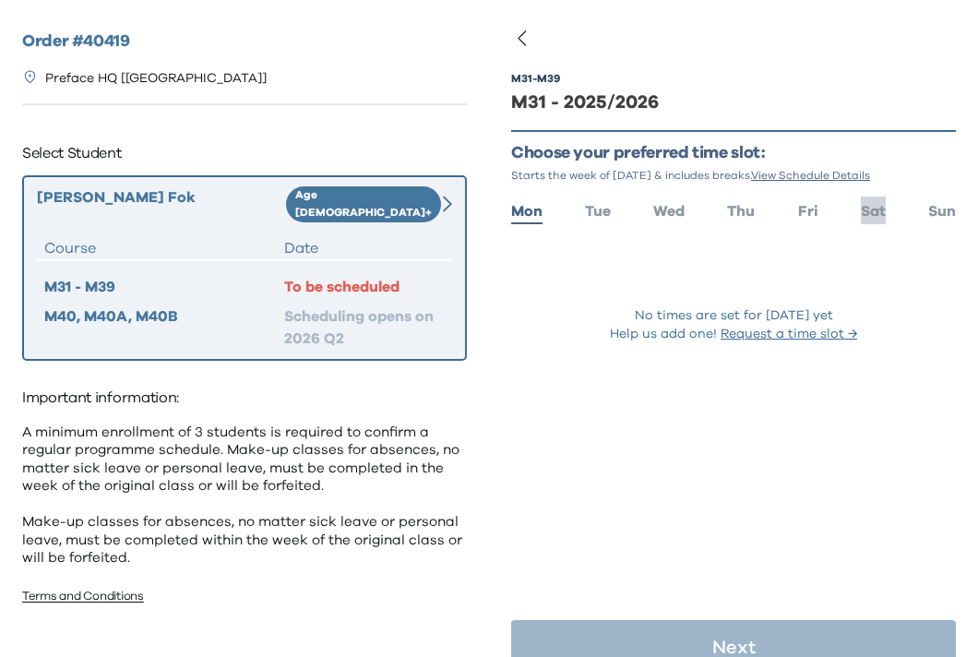
click at [881, 208] on span "Sat" at bounding box center [873, 211] width 25 height 15
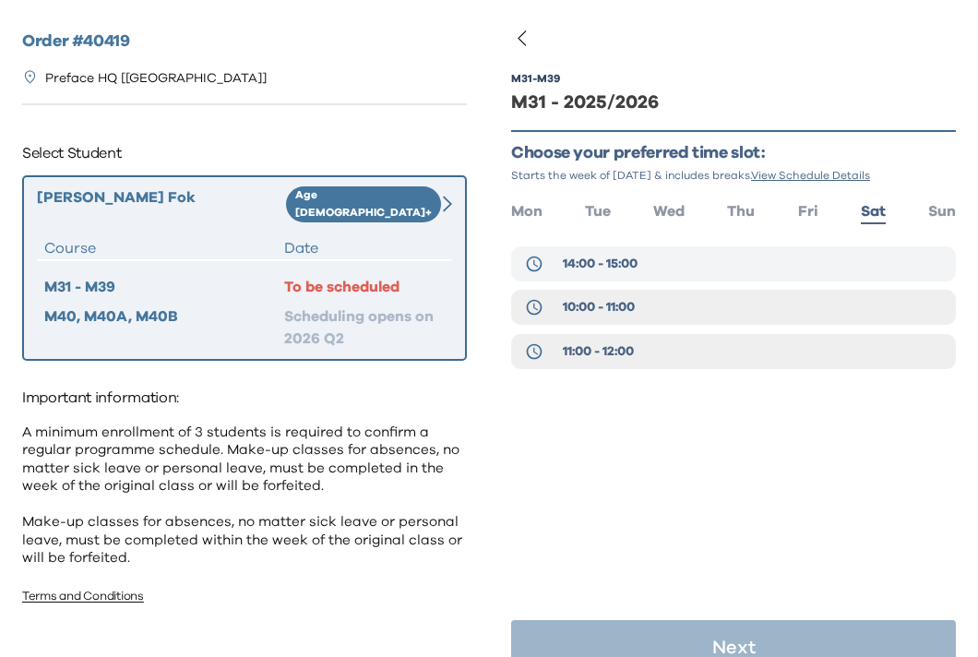
click at [698, 264] on button "14:00 - 15:00" at bounding box center [733, 263] width 445 height 35
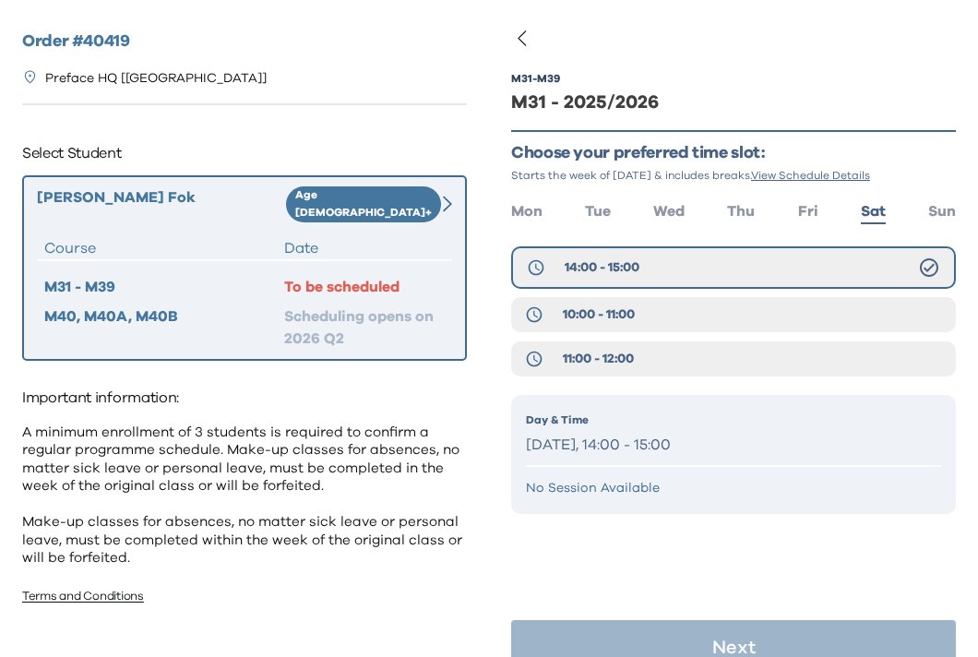
click at [741, 477] on div "Day & Time [DATE], 14:00 - 15:00 No Session Available" at bounding box center [733, 454] width 445 height 119
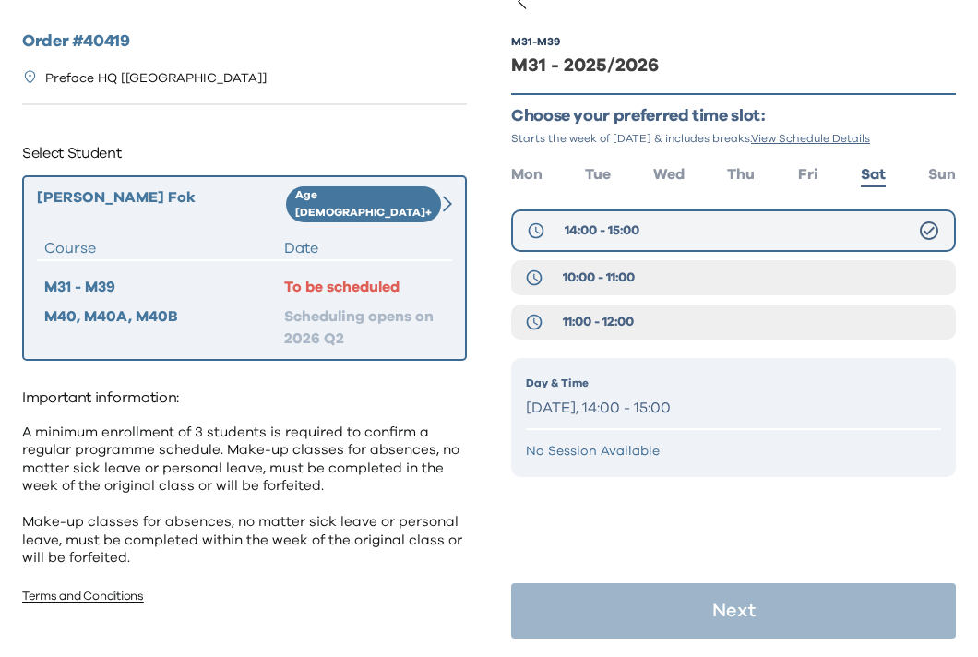
click at [837, 230] on button "14:00 - 15:00" at bounding box center [733, 230] width 445 height 42
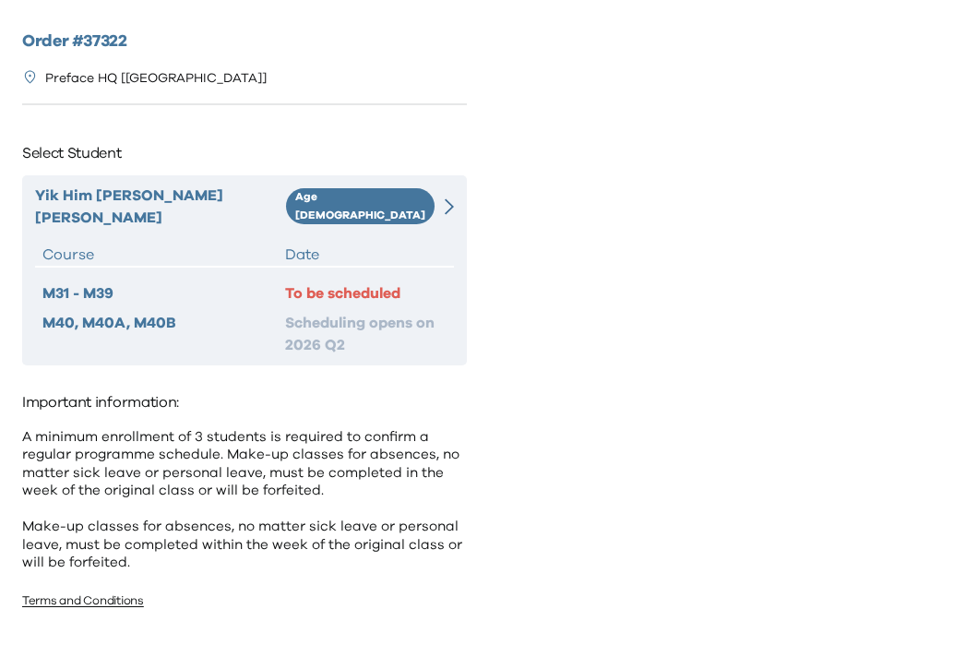
click at [446, 198] on icon at bounding box center [449, 206] width 9 height 17
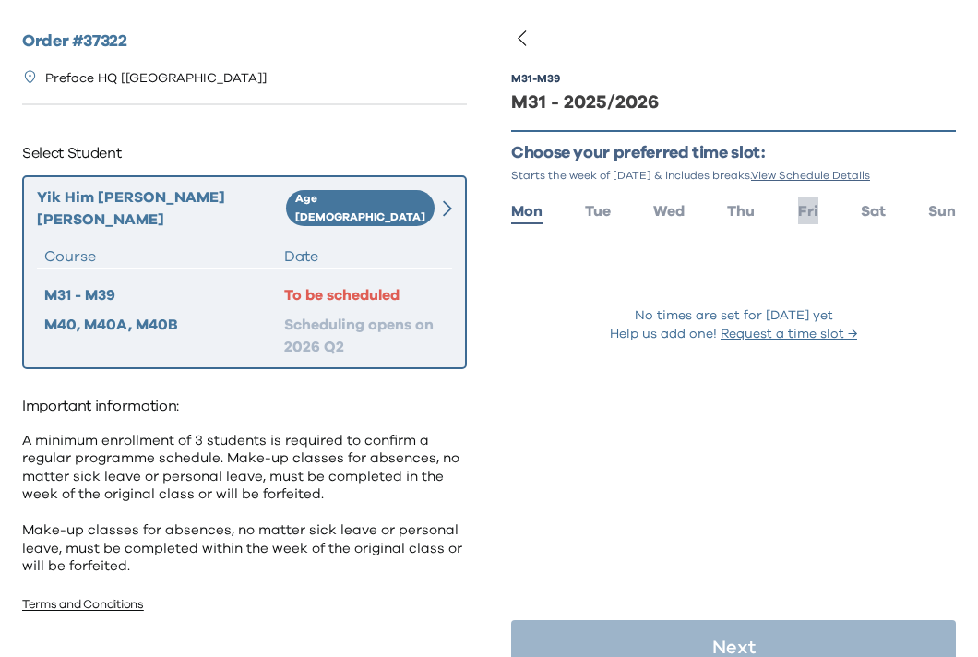
click at [803, 216] on span "Fri" at bounding box center [808, 211] width 20 height 15
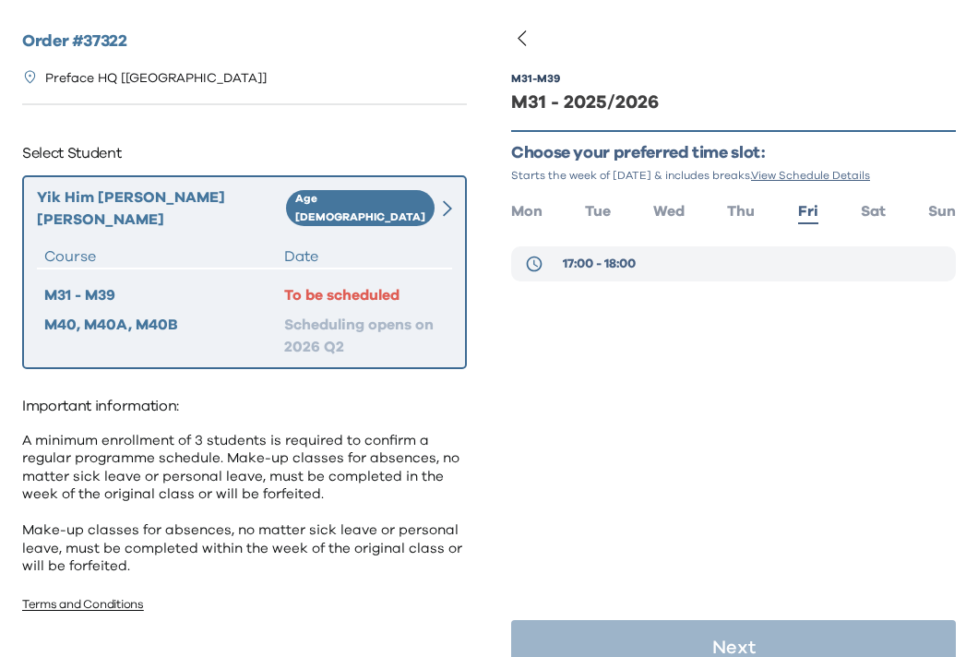
click at [748, 261] on button "17:00 - 18:00" at bounding box center [733, 263] width 445 height 35
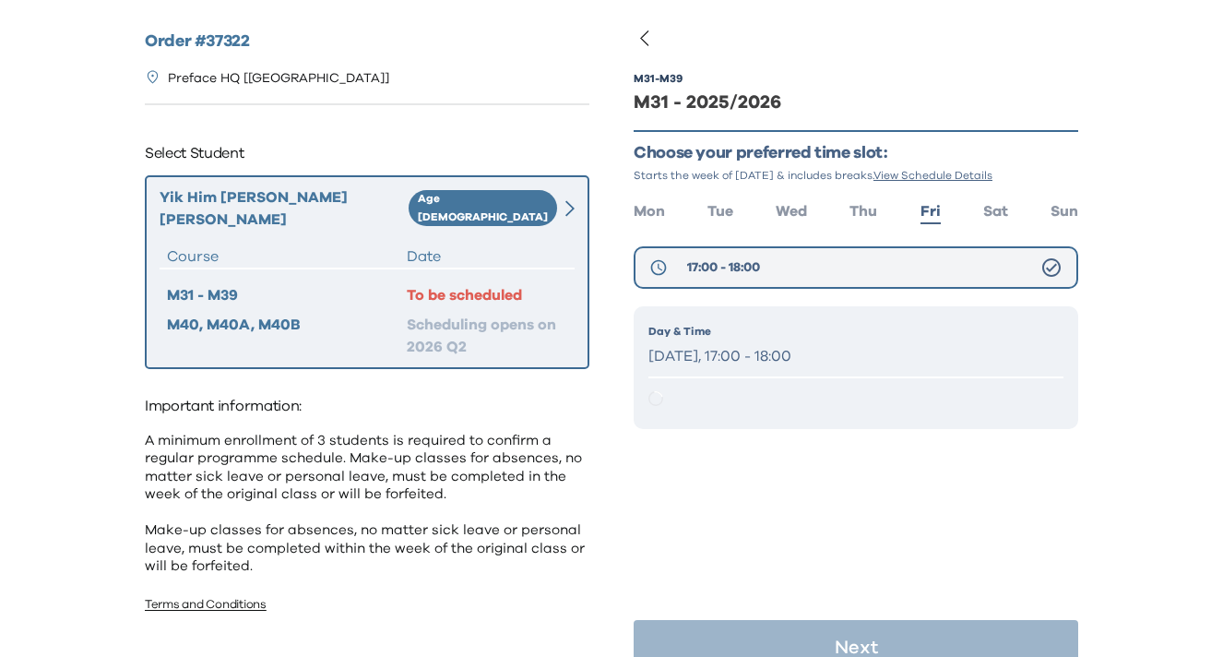
scroll to position [37, 0]
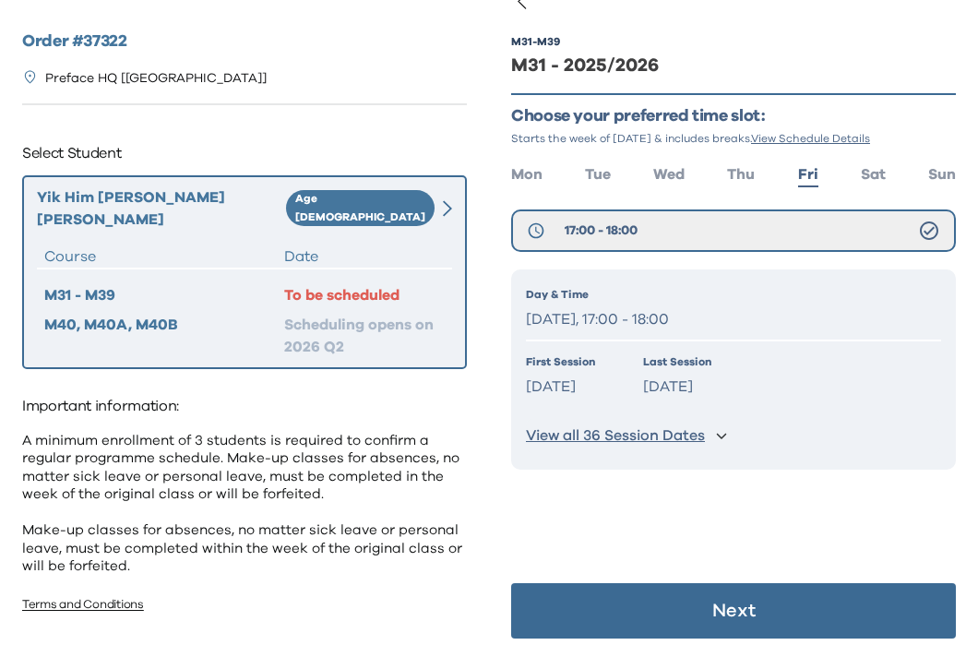
click at [721, 605] on p "Next" at bounding box center [733, 610] width 43 height 18
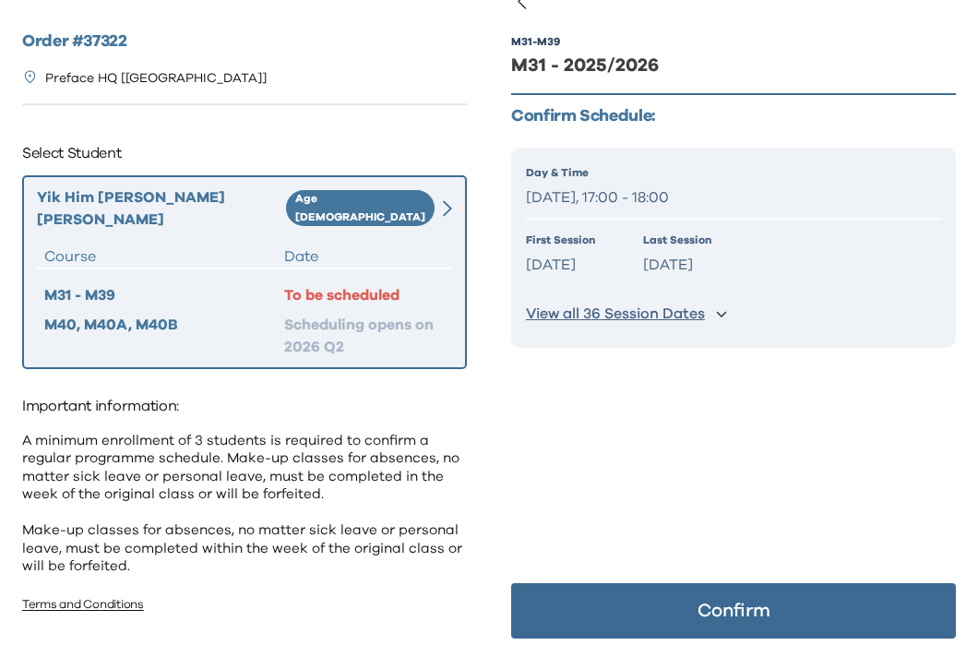
click at [721, 605] on p "Confirm" at bounding box center [733, 610] width 73 height 18
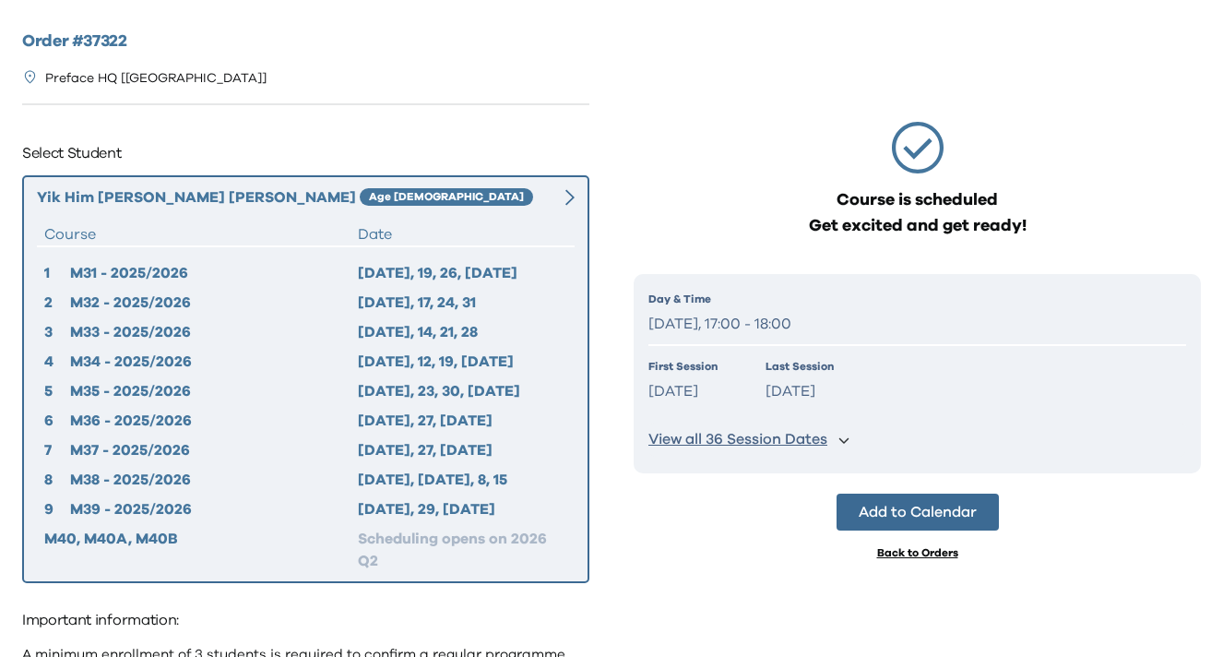
scroll to position [0, 0]
